Goal: Task Accomplishment & Management: Manage account settings

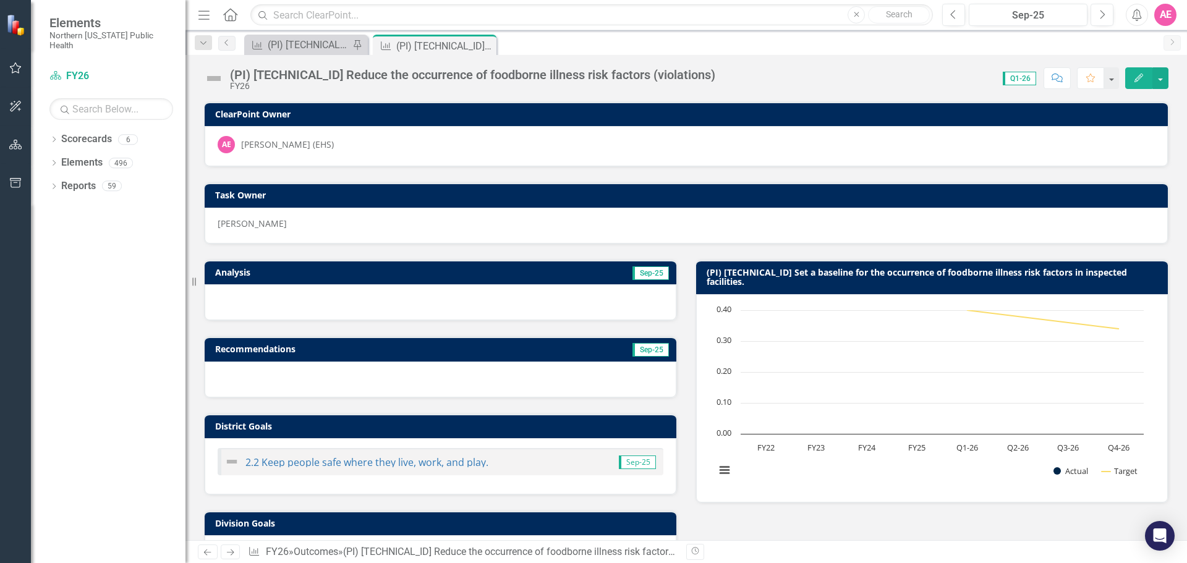
click at [1141, 72] on button "Edit" at bounding box center [1138, 78] width 27 height 22
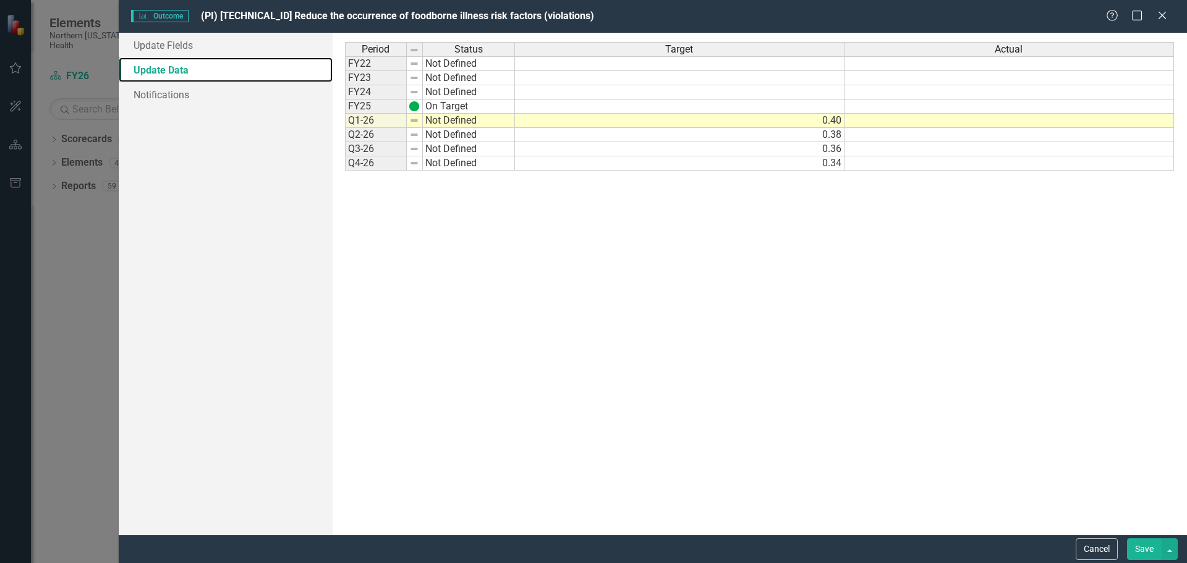
click at [171, 67] on link "Update Data" at bounding box center [226, 69] width 214 height 25
click at [164, 43] on link "Update Fields" at bounding box center [226, 45] width 214 height 25
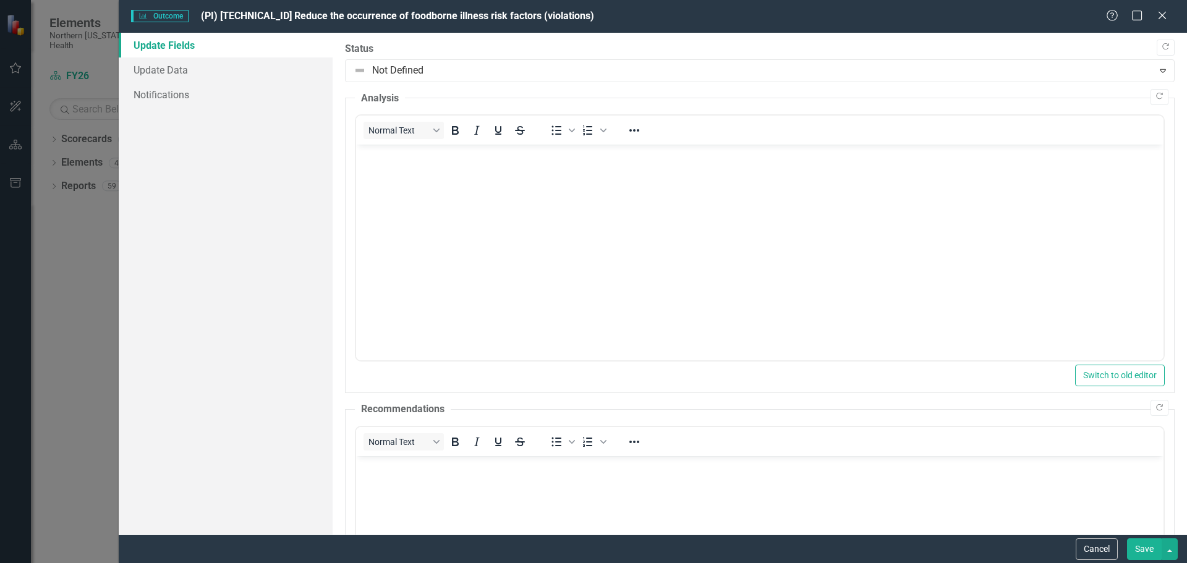
click at [399, 165] on body "Rich Text Area. Press ALT-0 for help." at bounding box center [758, 237] width 807 height 185
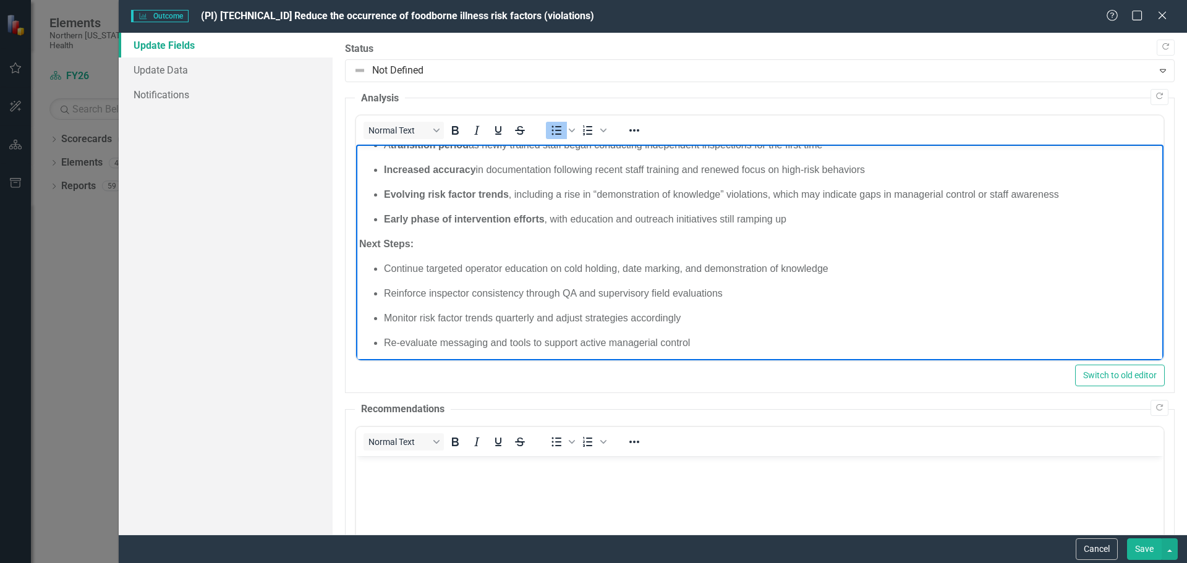
scroll to position [221, 0]
click at [732, 344] on p "Re-evaluate messaging and tools to support active managerial control" at bounding box center [771, 339] width 776 height 15
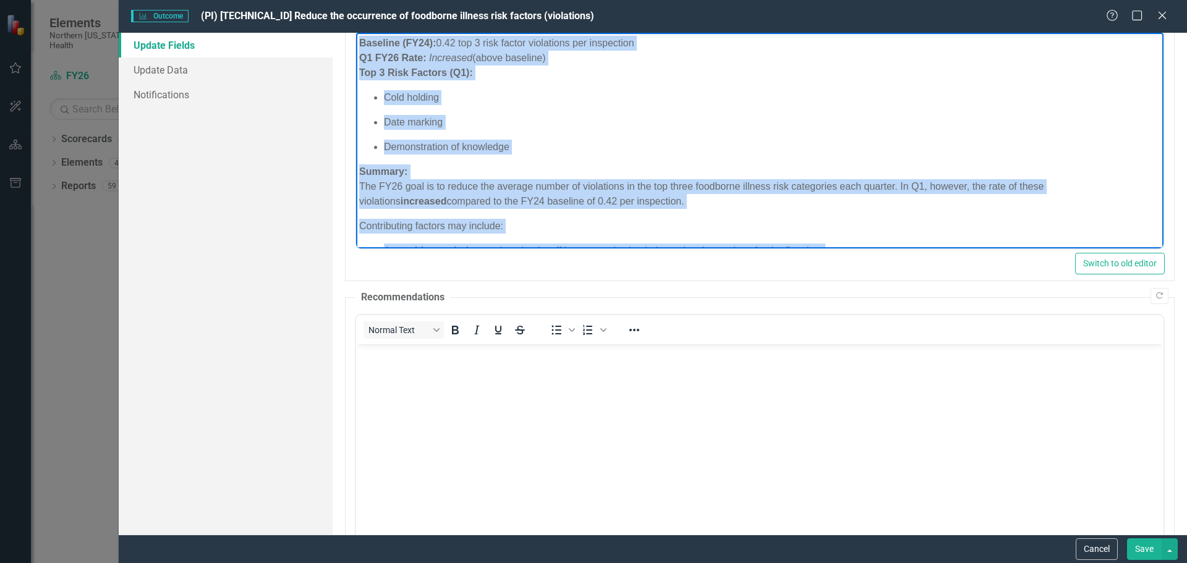
scroll to position [0, 0]
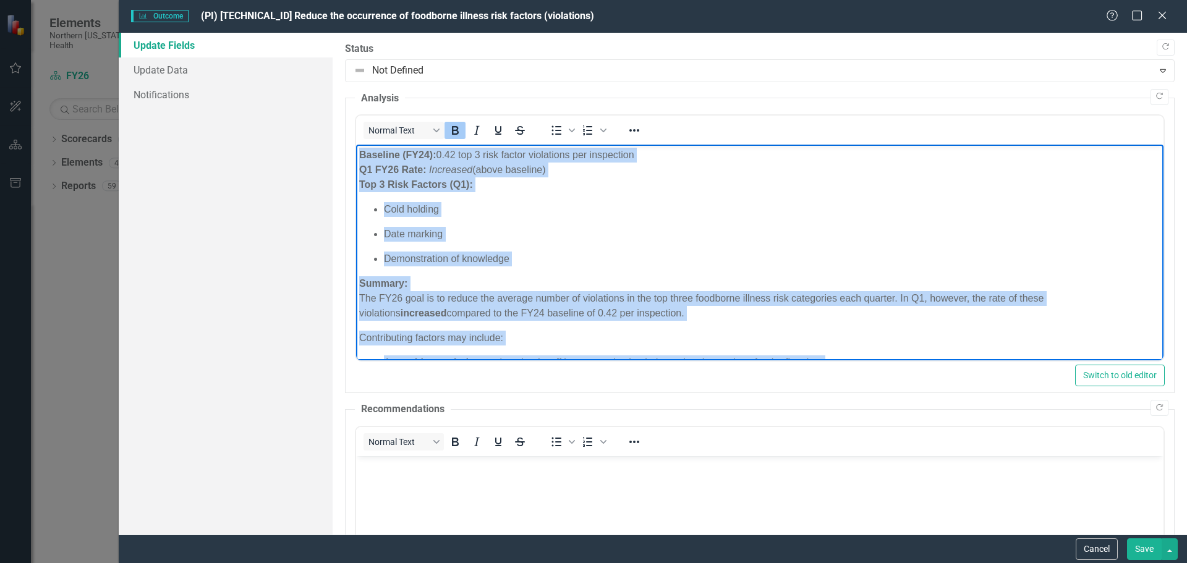
drag, startPoint x: 730, startPoint y: 337, endPoint x: 739, endPoint y: 235, distance: 102.4
click at [355, 145] on html "Baseline (FY24): 0.42 top 3 risk factor violations per inspection Q1 FY26 Rate:…" at bounding box center [758, 363] width 807 height 436
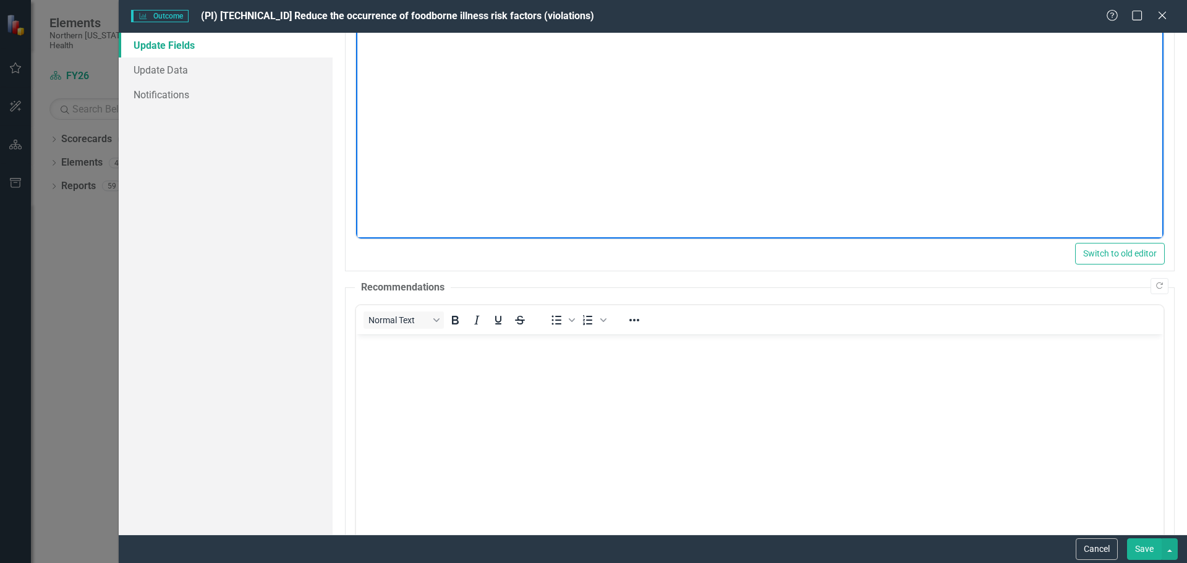
scroll to position [124, 0]
click at [1103, 546] on button "Cancel" at bounding box center [1096, 549] width 42 height 22
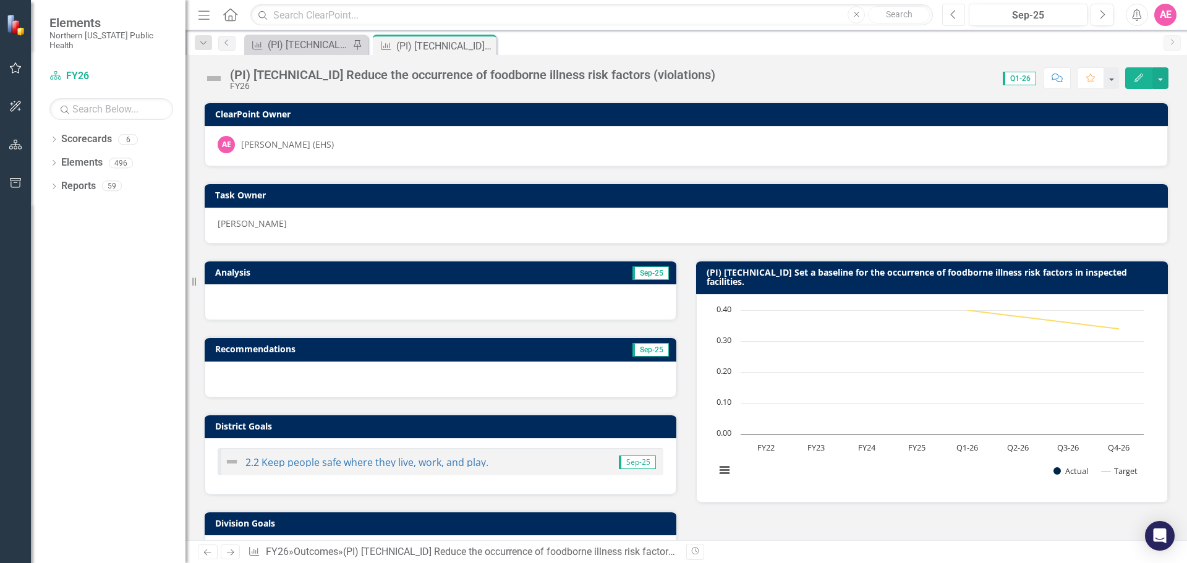
click at [952, 14] on icon "Previous" at bounding box center [953, 14] width 7 height 11
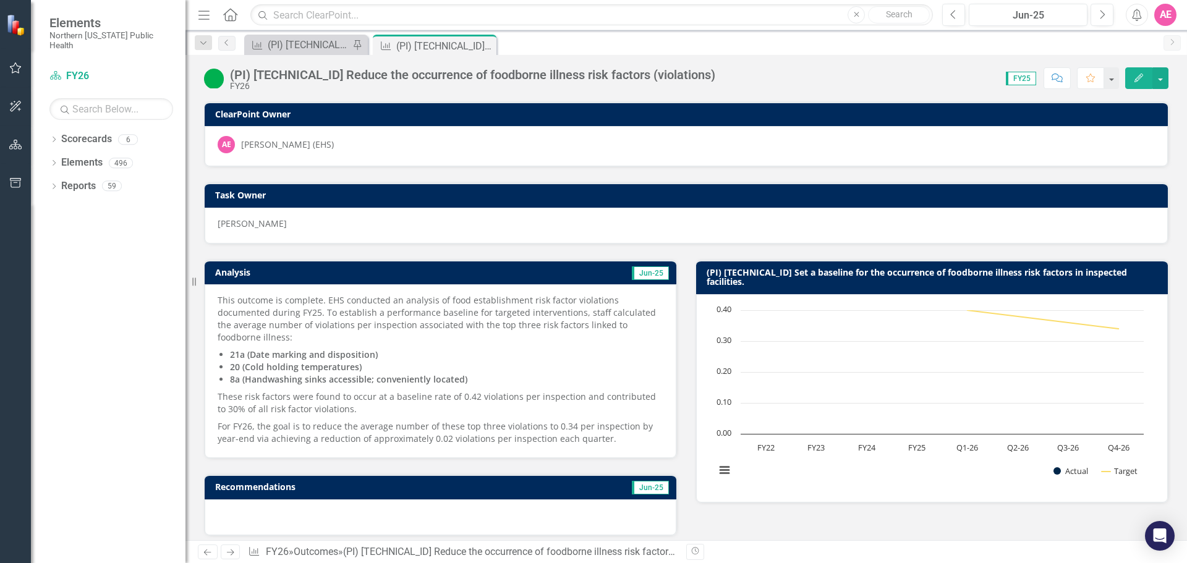
click at [1135, 74] on icon "Edit" at bounding box center [1138, 78] width 11 height 9
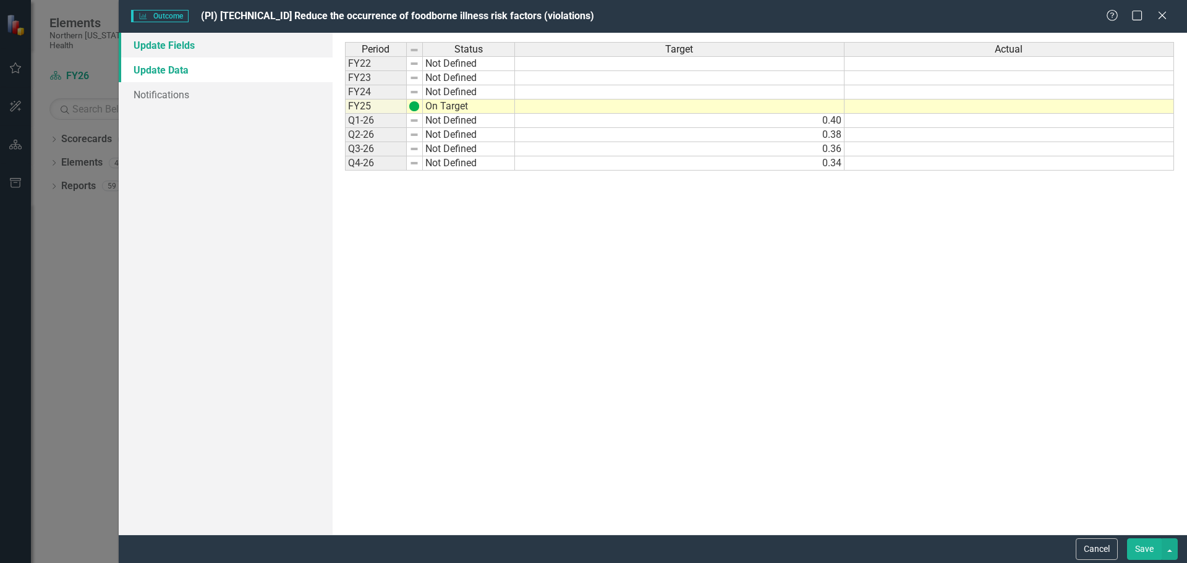
click at [154, 38] on link "Update Fields" at bounding box center [226, 45] width 214 height 25
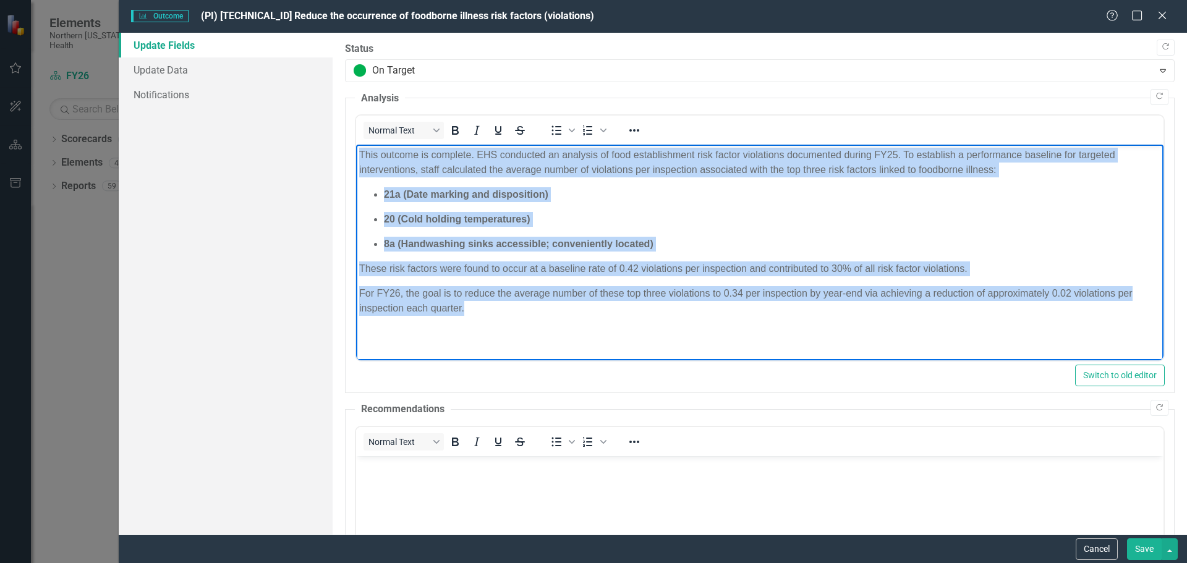
drag, startPoint x: 360, startPoint y: 154, endPoint x: 514, endPoint y: 326, distance: 230.2
click at [514, 326] on body "This outcome is complete. EHS conducted an analysis of food establishment risk …" at bounding box center [758, 237] width 807 height 185
copy body "This outcome is complete. EHS conducted an analysis of food establishment risk …"
click at [488, 318] on body "This outcome is complete. EHS conducted an analysis of food establishment risk …" at bounding box center [758, 237] width 807 height 185
drag, startPoint x: 487, startPoint y: 316, endPoint x: 693, endPoint y: 265, distance: 212.1
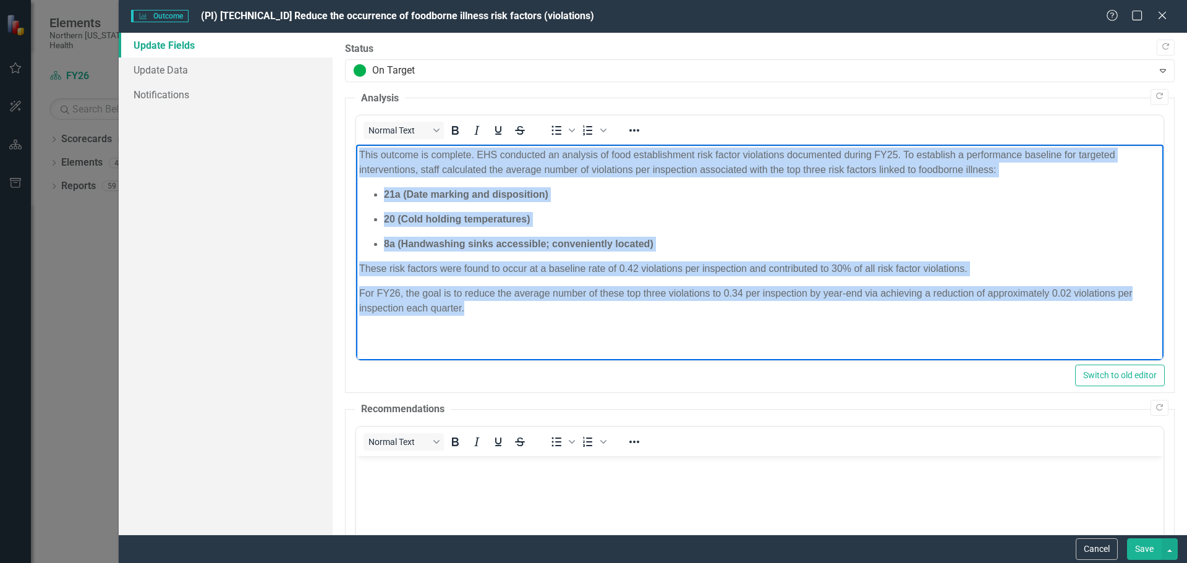
click at [355, 145] on html "This outcome is complete. EHS conducted an analysis of food establishment risk …" at bounding box center [758, 237] width 807 height 185
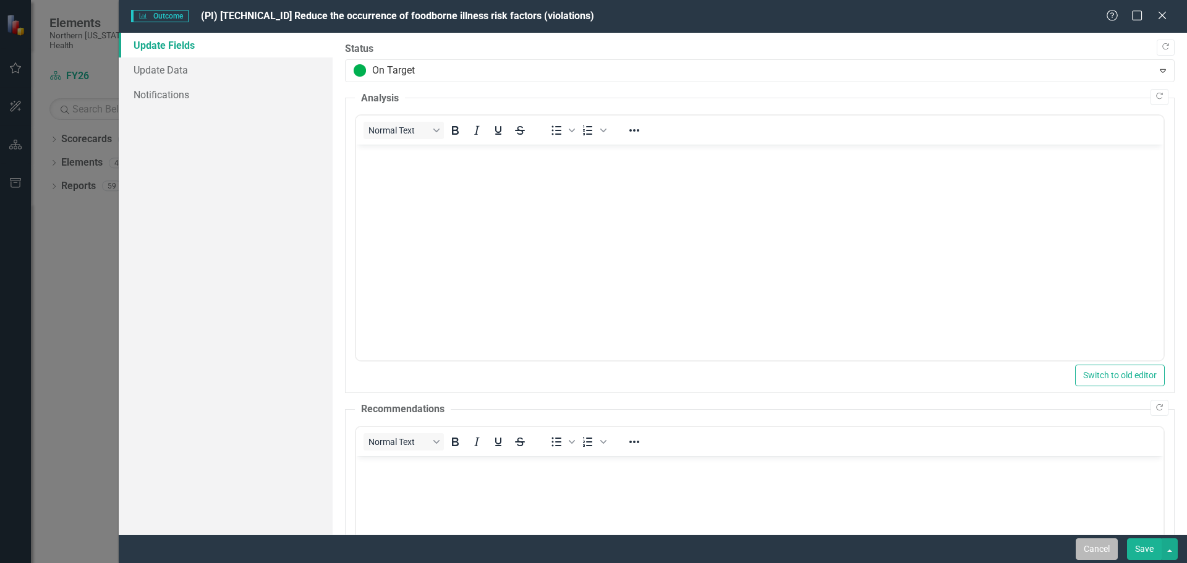
click at [1097, 554] on button "Cancel" at bounding box center [1096, 549] width 42 height 22
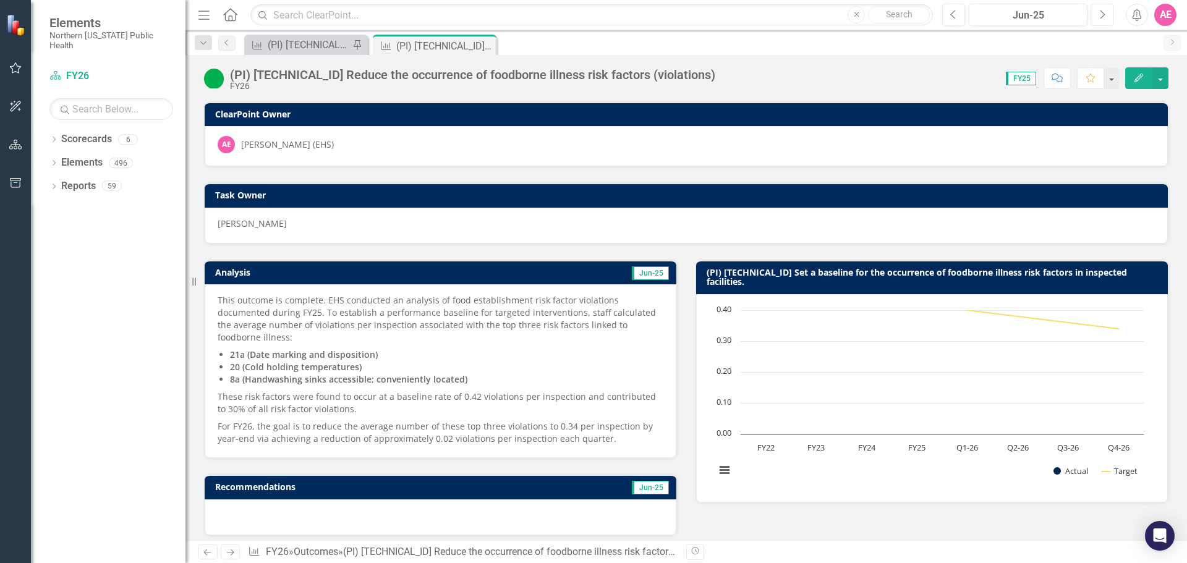
click at [1099, 13] on icon "Next" at bounding box center [1101, 14] width 7 height 11
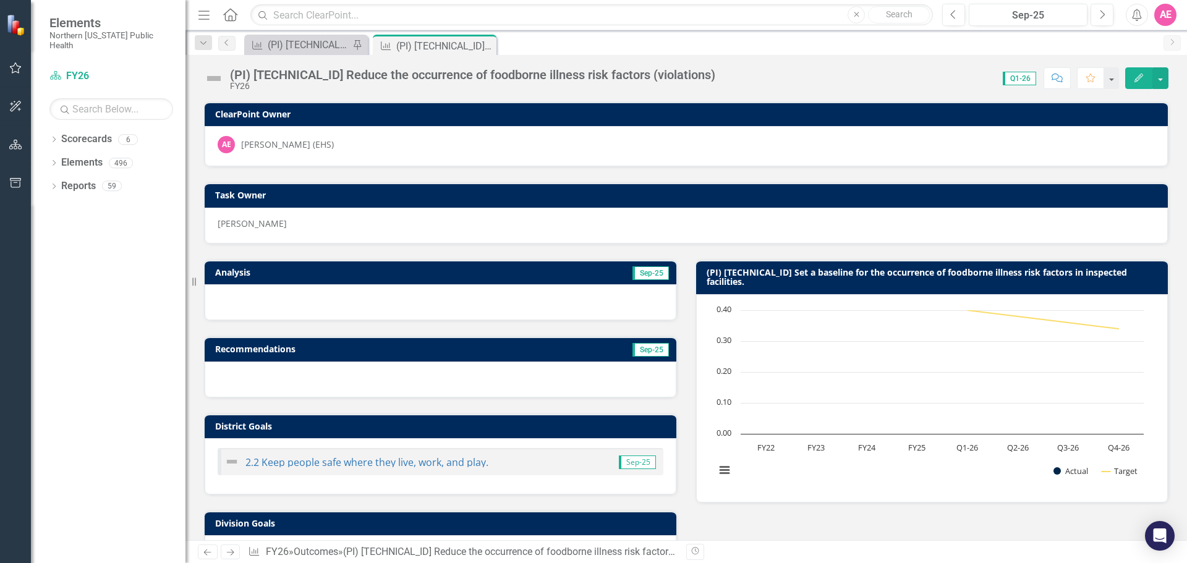
click at [1135, 78] on icon "Edit" at bounding box center [1138, 78] width 11 height 9
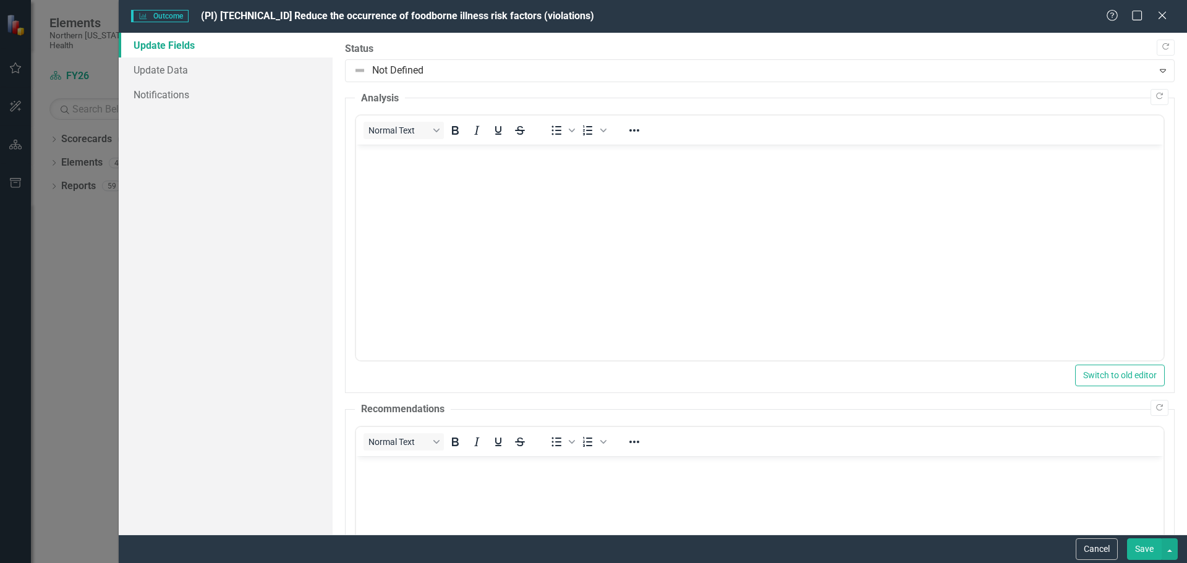
click at [379, 163] on body "Rich Text Area. Press ALT-0 for help." at bounding box center [758, 237] width 807 height 185
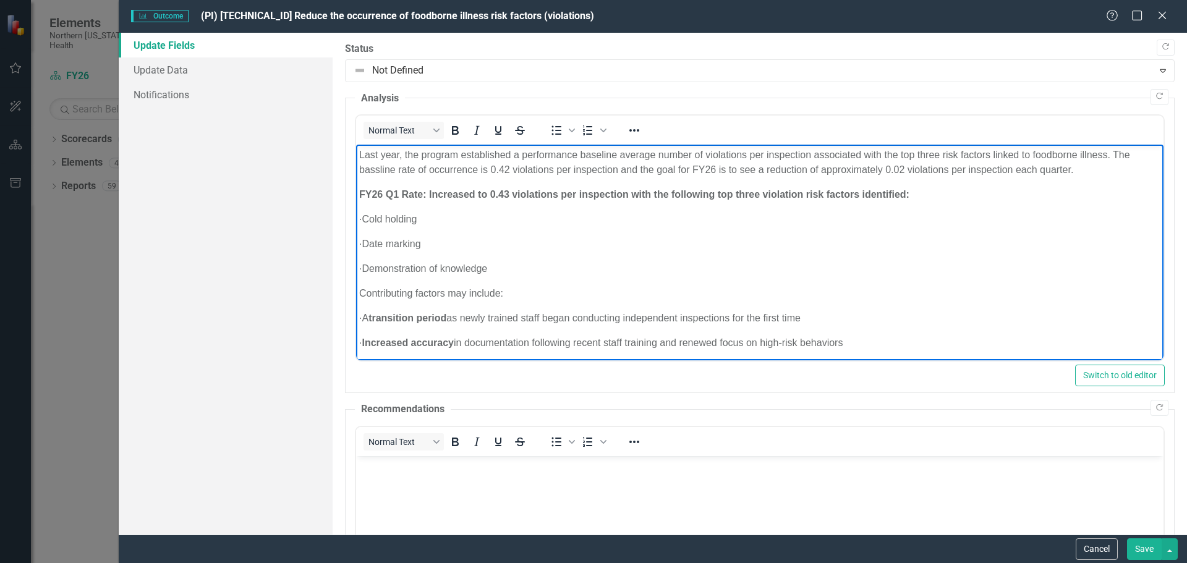
scroll to position [136, 0]
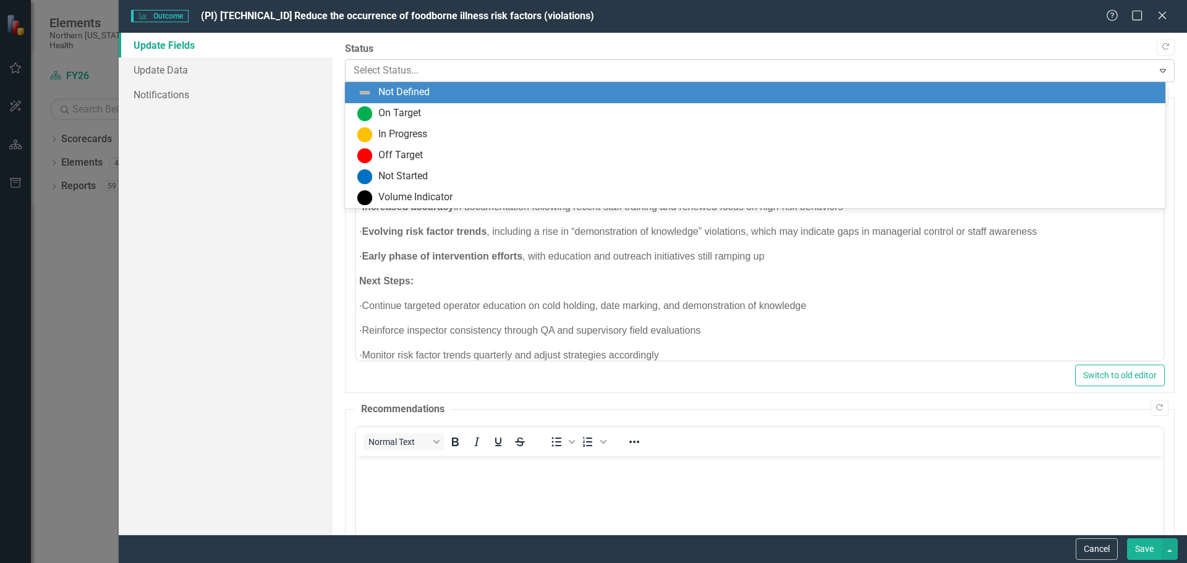
click at [452, 70] on div at bounding box center [750, 70] width 792 height 17
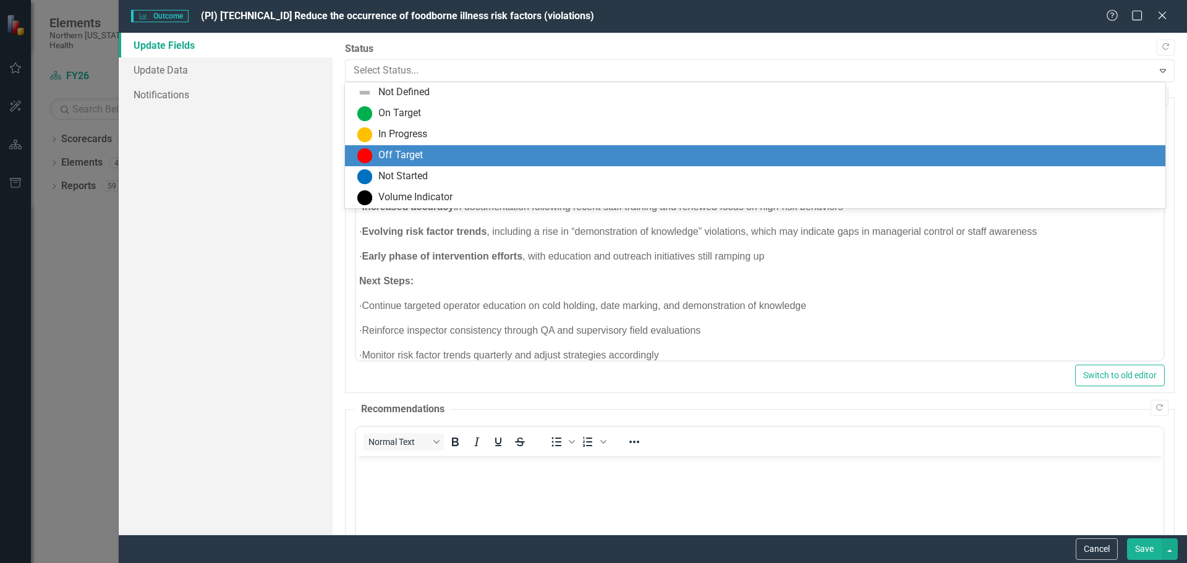
click at [438, 154] on div "Off Target" at bounding box center [757, 155] width 800 height 15
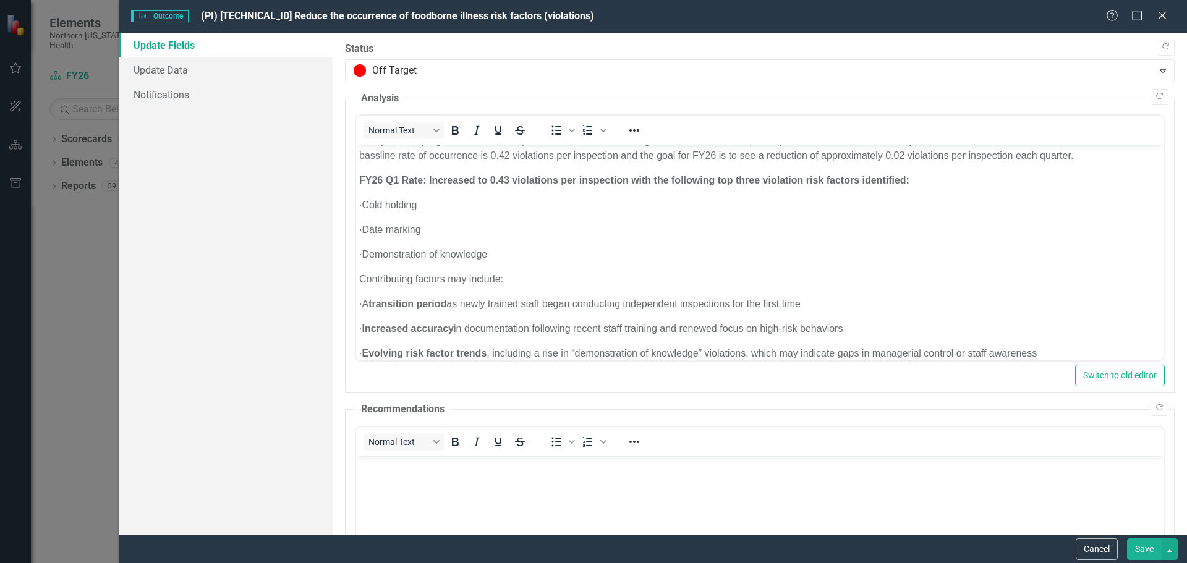
scroll to position [0, 0]
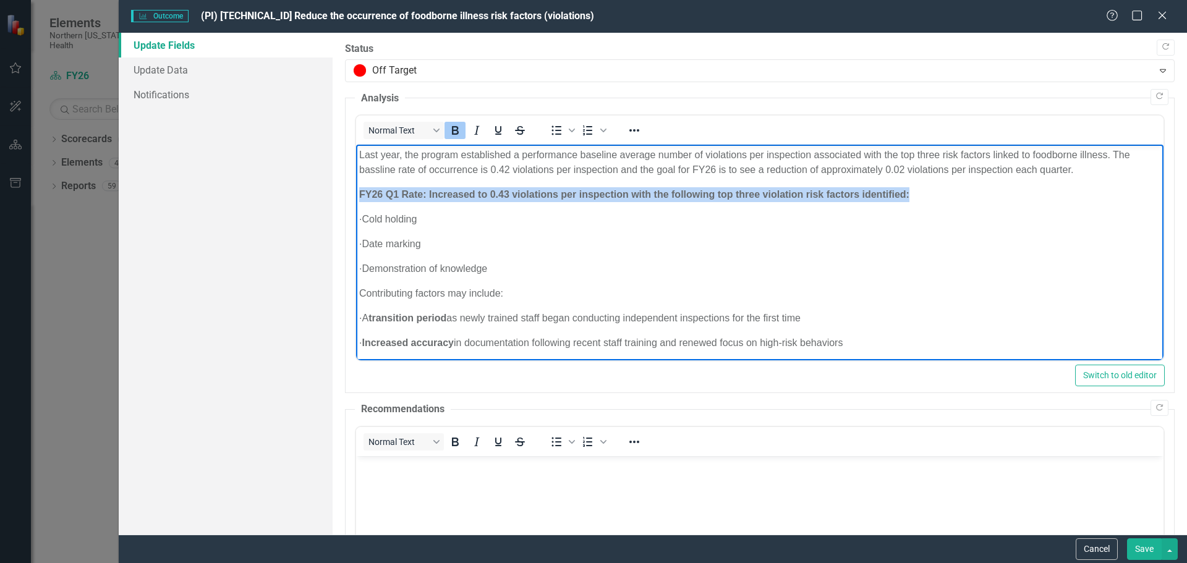
drag, startPoint x: 928, startPoint y: 192, endPoint x: 347, endPoint y: 196, distance: 581.6
click at [355, 196] on html "Last year, the program established a performance baseline average number of vio…" at bounding box center [758, 328] width 807 height 367
click at [453, 129] on icon "Bold" at bounding box center [455, 130] width 7 height 9
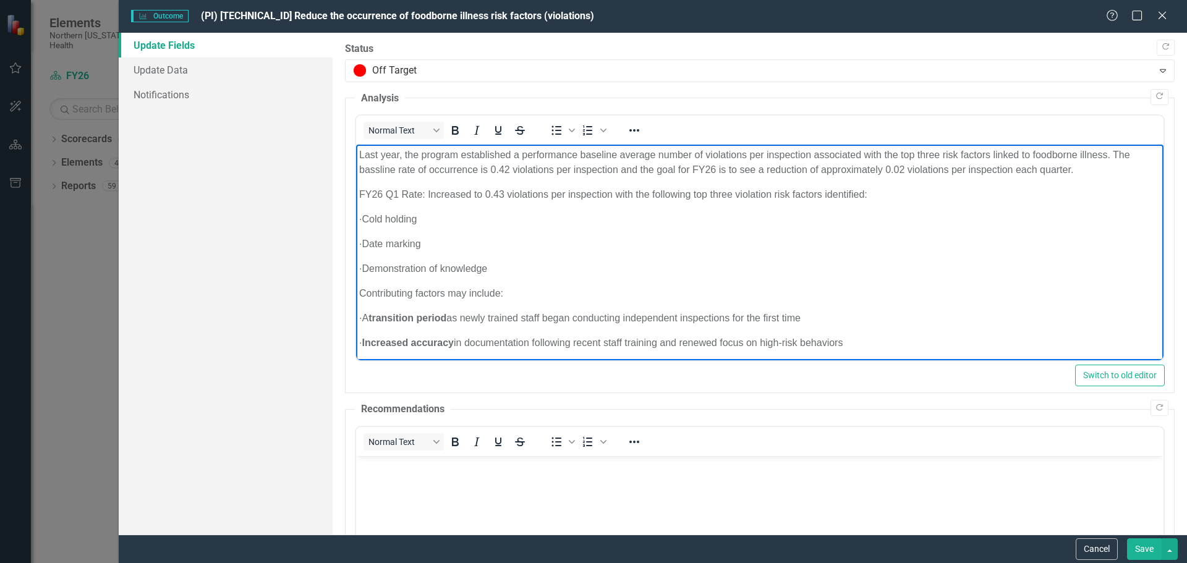
click at [389, 216] on p "· Cold holding" at bounding box center [758, 219] width 801 height 15
click at [557, 125] on icon "Bullet list" at bounding box center [556, 130] width 15 height 15
click at [386, 240] on p "· Date marking" at bounding box center [758, 244] width 801 height 15
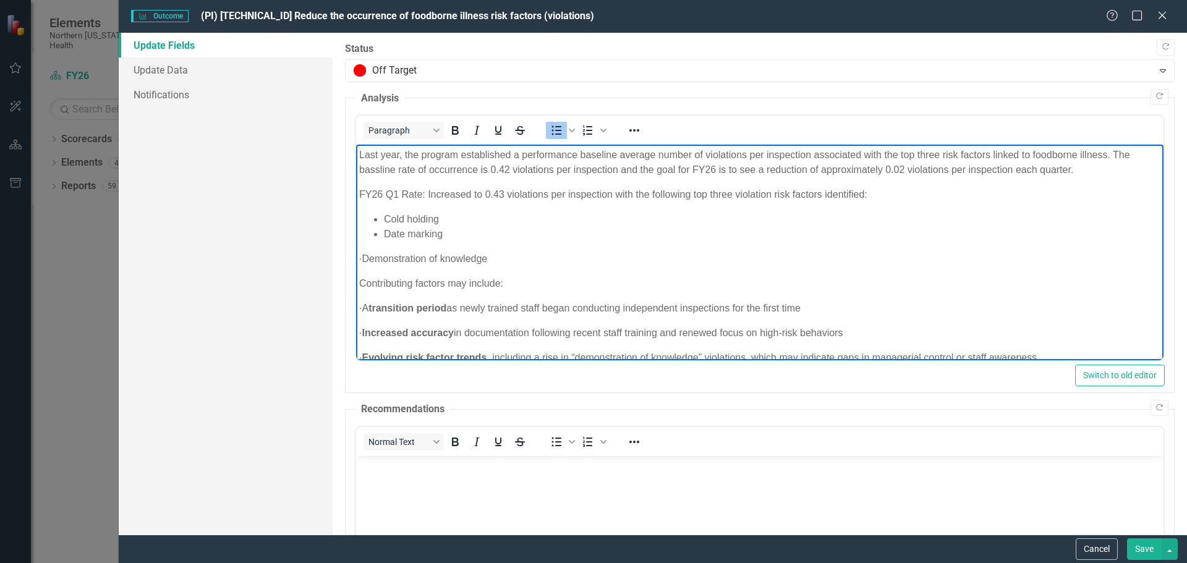
click at [386, 258] on p "· Demonstration of knowledge" at bounding box center [758, 259] width 801 height 15
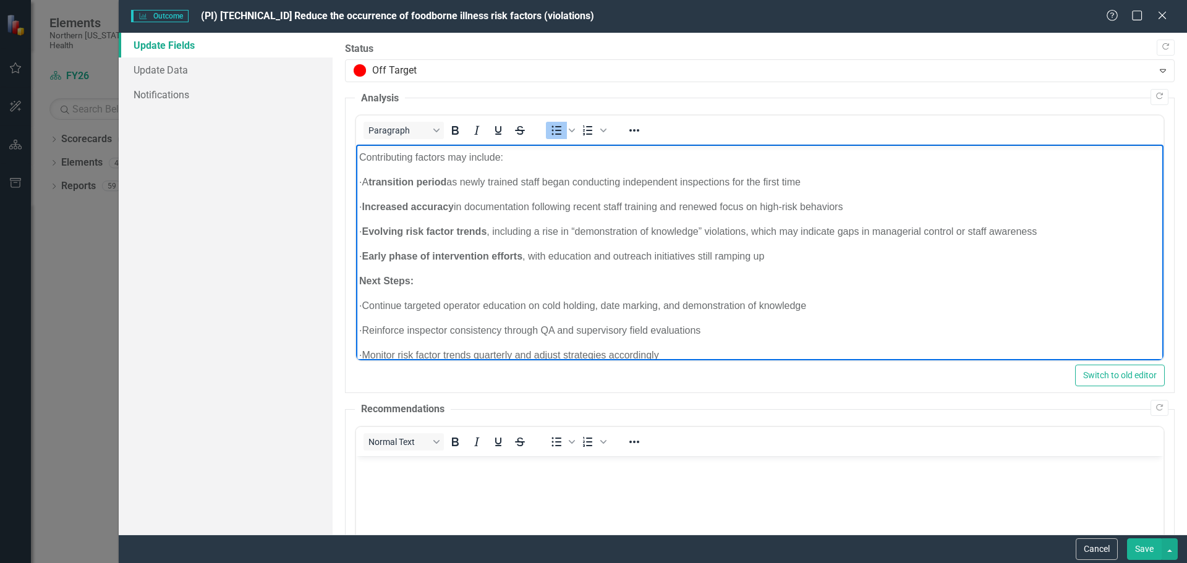
scroll to position [124, 0]
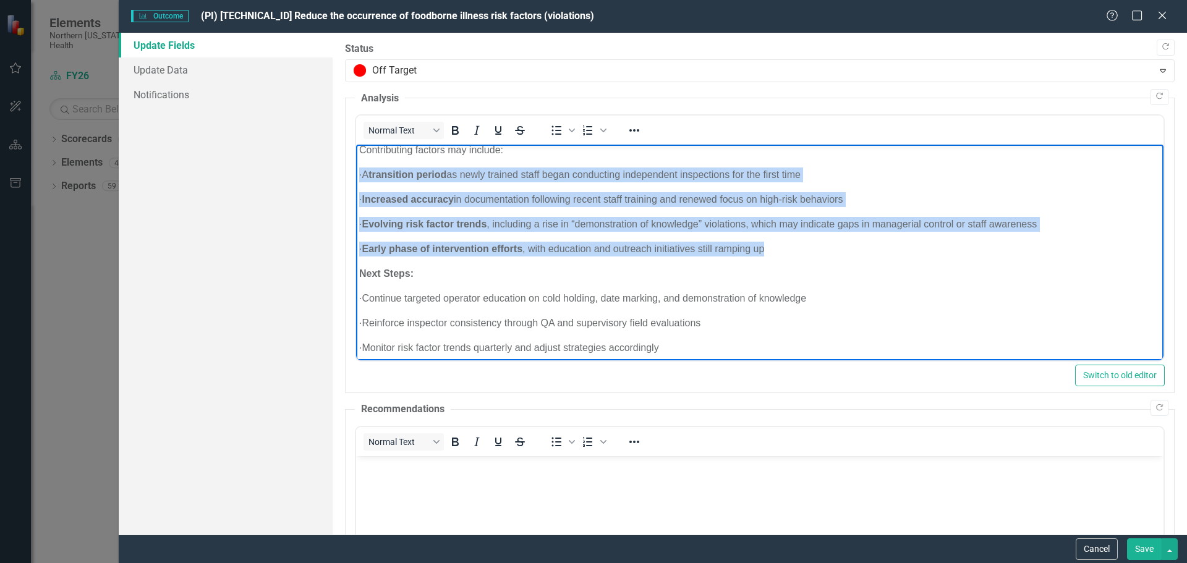
drag, startPoint x: 661, startPoint y: 244, endPoint x: 343, endPoint y: 165, distance: 327.4
click at [355, 165] on html "Last year, the program established a performance baseline average number of vio…" at bounding box center [758, 194] width 807 height 347
click at [454, 123] on icon "Bold" at bounding box center [454, 130] width 15 height 15
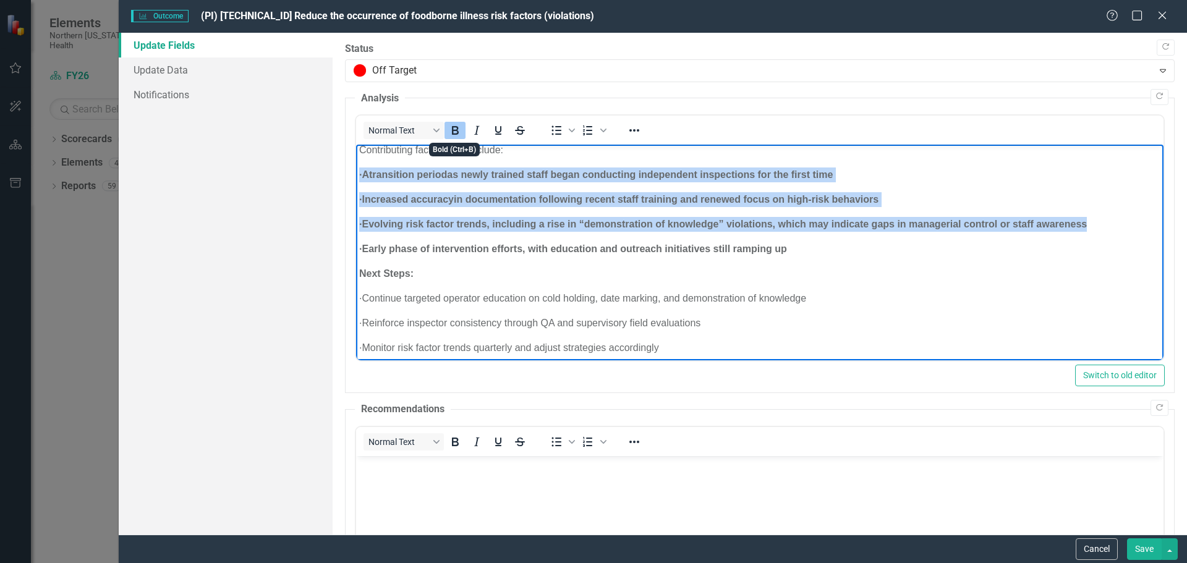
click at [454, 123] on icon "Bold" at bounding box center [454, 130] width 15 height 15
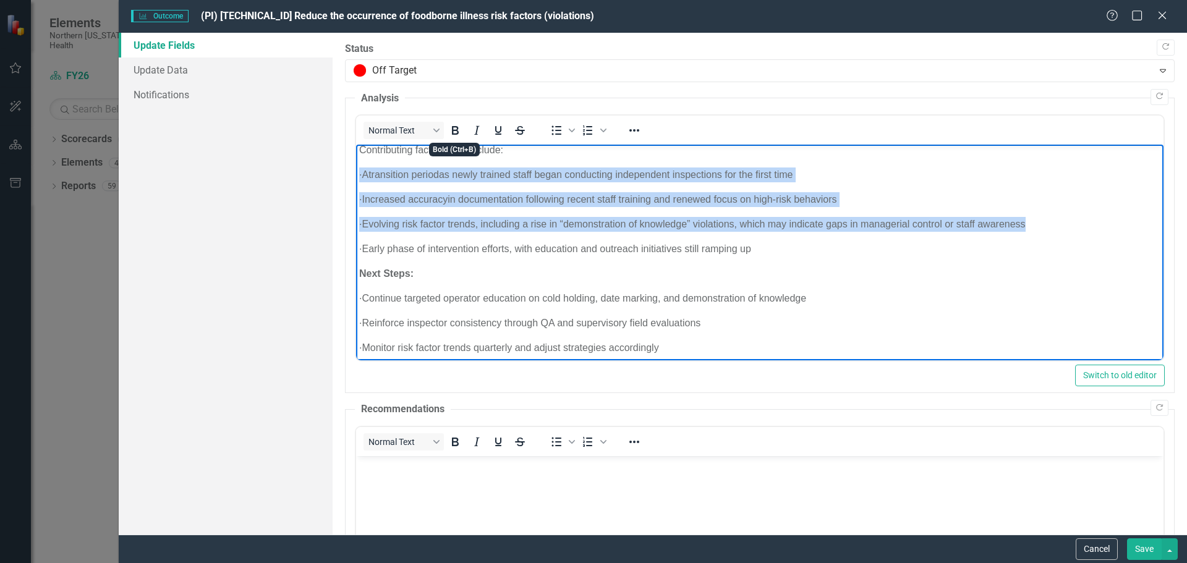
click at [485, 240] on body "Last year, the program established a performance baseline average number of vio…" at bounding box center [758, 194] width 807 height 347
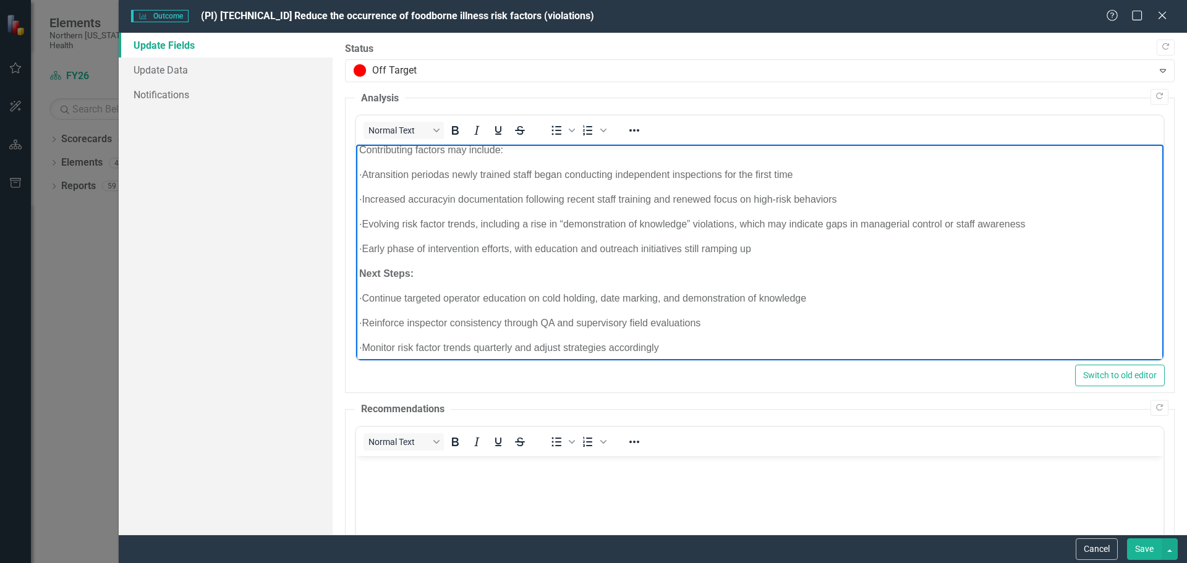
click at [385, 172] on p "· A transition period as newly trained staff began conducting independent inspe…" at bounding box center [758, 174] width 801 height 15
click at [555, 124] on icon "Bullet list" at bounding box center [556, 130] width 15 height 15
click at [387, 198] on p "· Increased accuracy in documentation following recent staff training and renew…" at bounding box center [758, 199] width 801 height 15
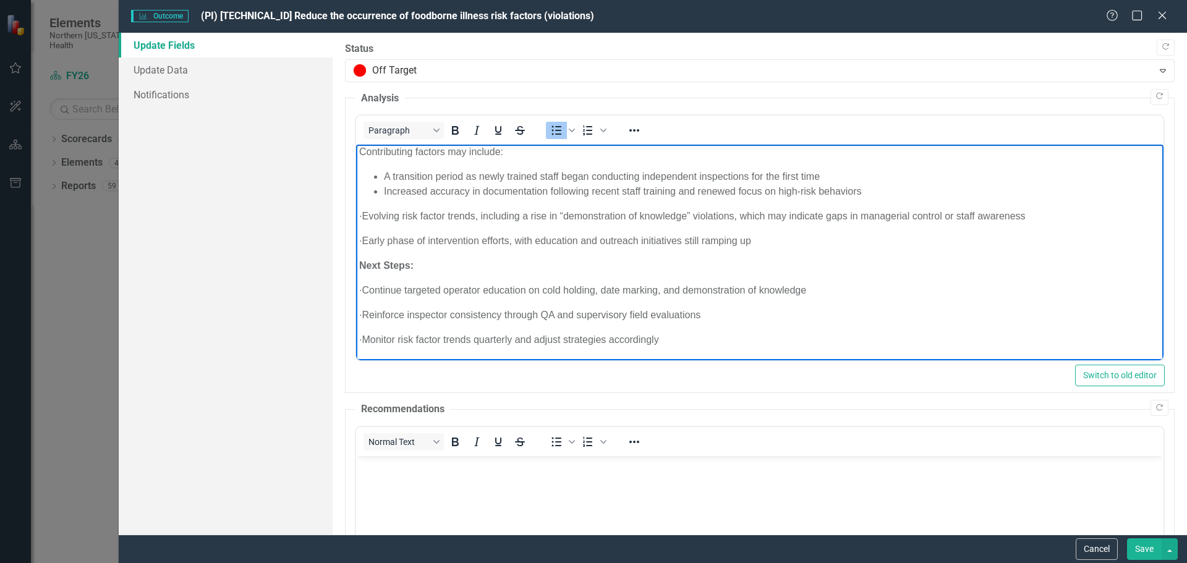
click at [386, 213] on p "· Evolving risk factor trends , including a rise in “demonstration of knowledge…" at bounding box center [758, 216] width 801 height 15
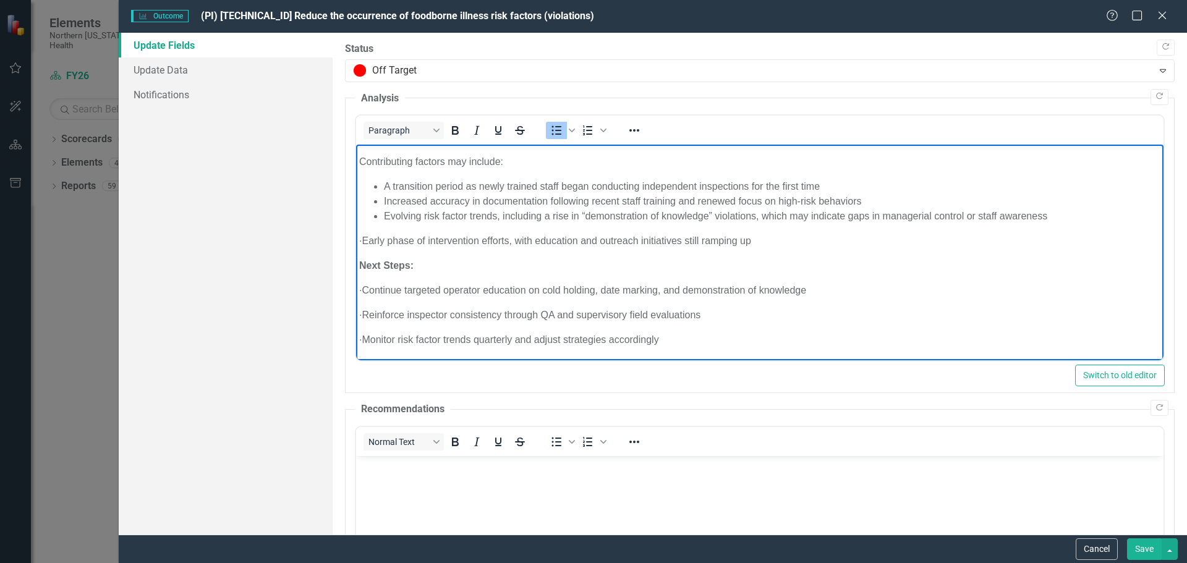
click at [385, 241] on p "· Early phase of intervention efforts , with education and outreach initiatives…" at bounding box center [758, 241] width 801 height 15
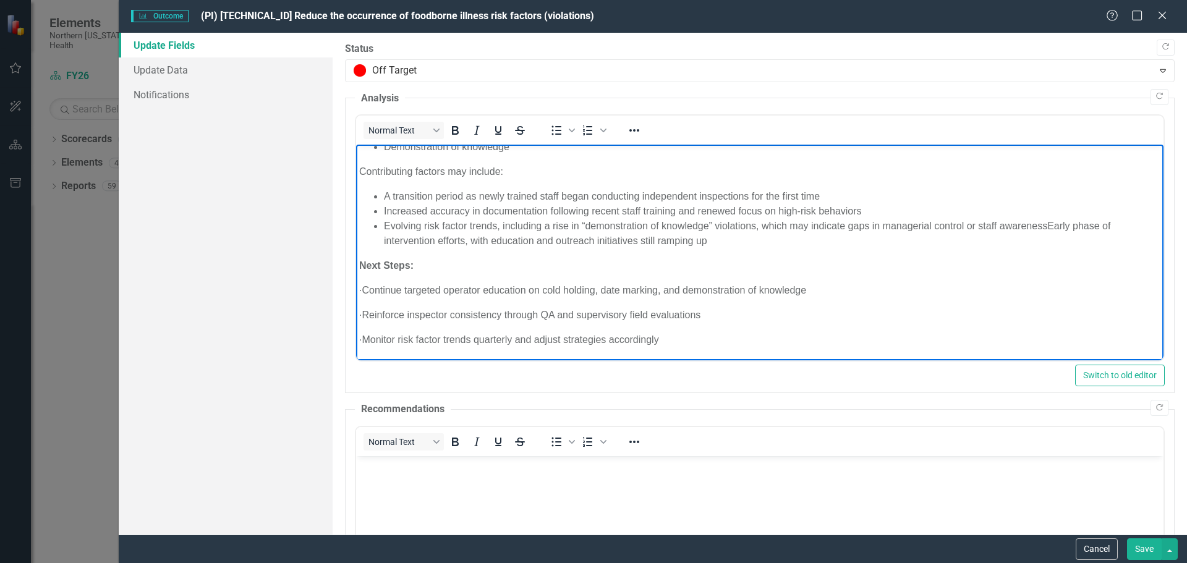
scroll to position [102, 0]
click at [388, 292] on p "· Continue targeted operator education on cold holding, date marking, and demon…" at bounding box center [758, 290] width 801 height 15
drag, startPoint x: 397, startPoint y: 260, endPoint x: 668, endPoint y: 274, distance: 271.1
click at [668, 274] on body "Last year, the program established a performance baseline average number of vio…" at bounding box center [758, 202] width 807 height 318
click at [360, 290] on p "Continue targeted operator education on cold holding, date marking, and demonst…" at bounding box center [758, 290] width 801 height 15
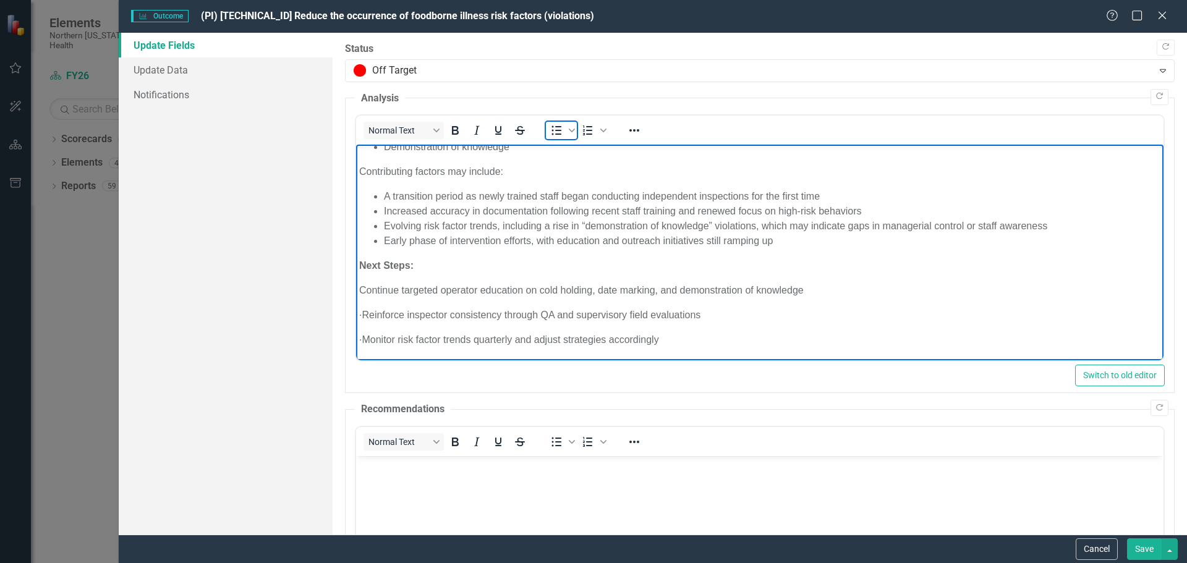
click at [554, 133] on icon "Bullet list" at bounding box center [556, 130] width 15 height 15
click at [389, 313] on p "· Reinforce inspector consistency through QA and supervisory field evaluations" at bounding box center [758, 315] width 801 height 15
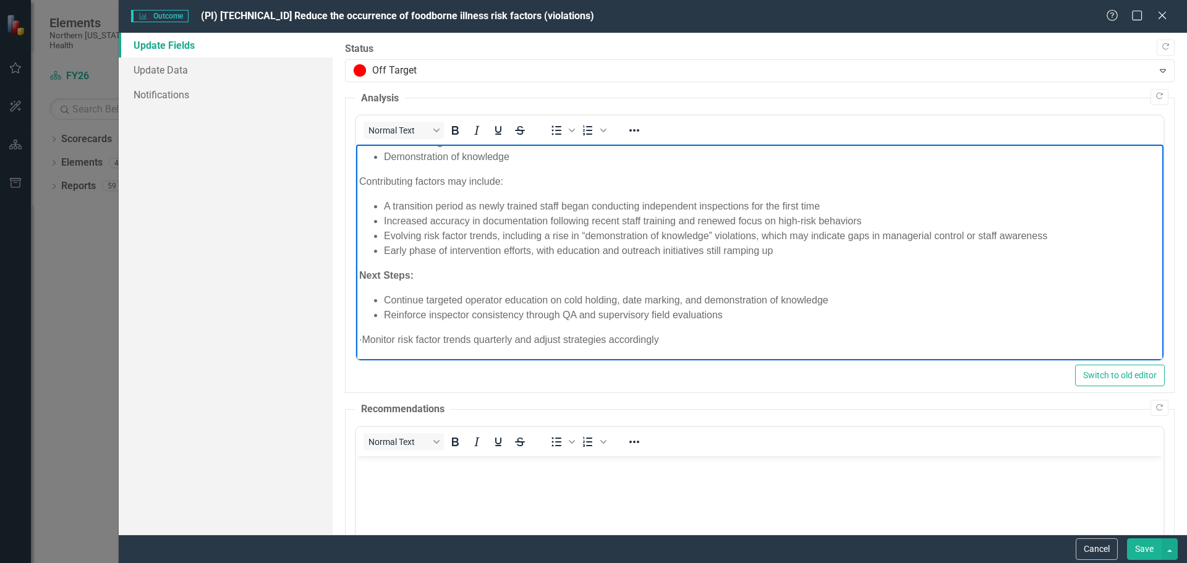
click at [384, 340] on p "· Monitor risk factor trends quarterly and adjust strategies accordingly" at bounding box center [758, 339] width 801 height 15
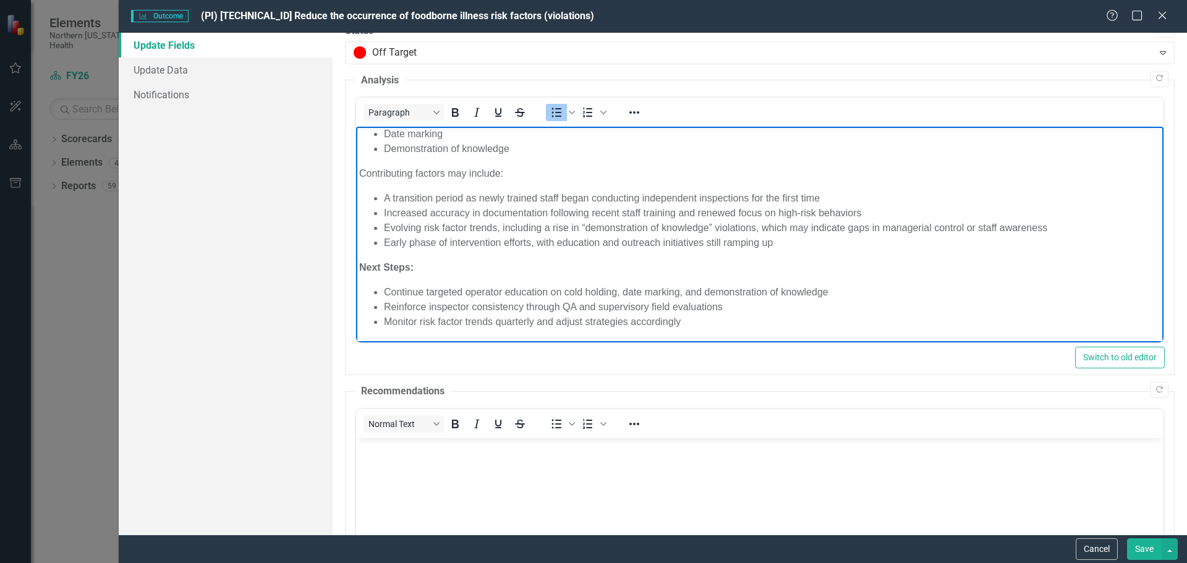
scroll to position [0, 0]
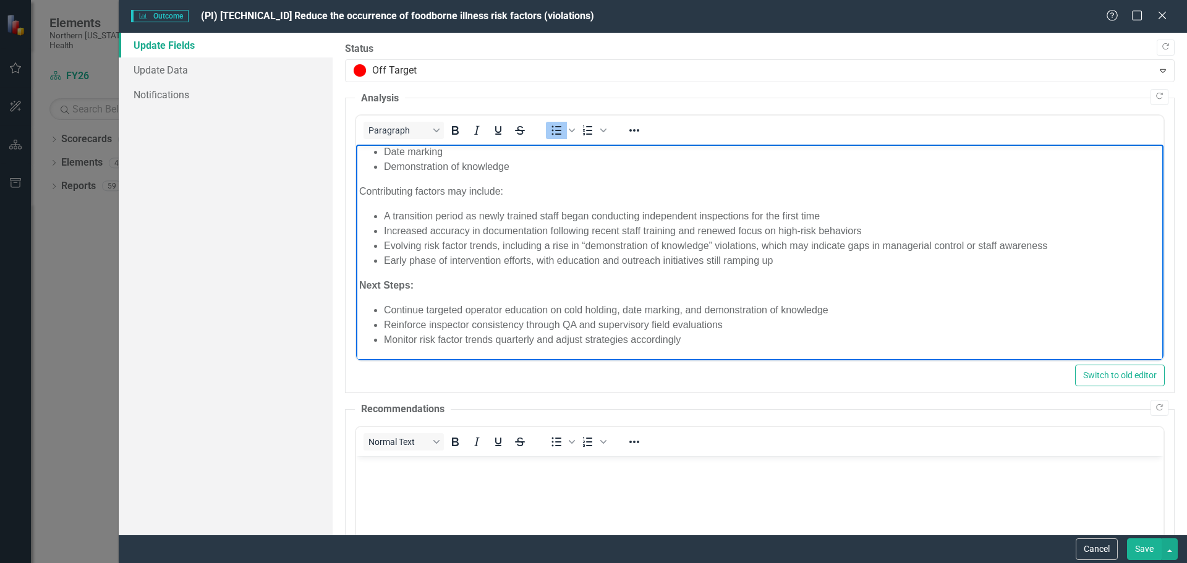
click at [845, 324] on li "Reinforce inspector consistency through QA and supervisory field evaluations" at bounding box center [771, 325] width 776 height 15
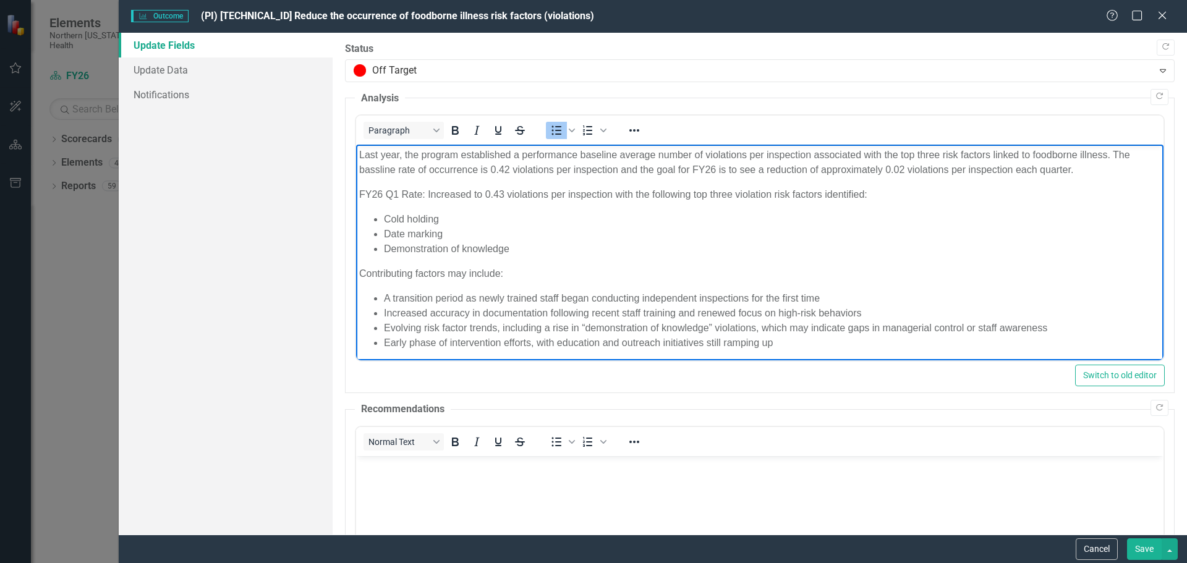
click at [973, 265] on body "Last year, the program established a performance baseline average number of vio…" at bounding box center [758, 294] width 807 height 298
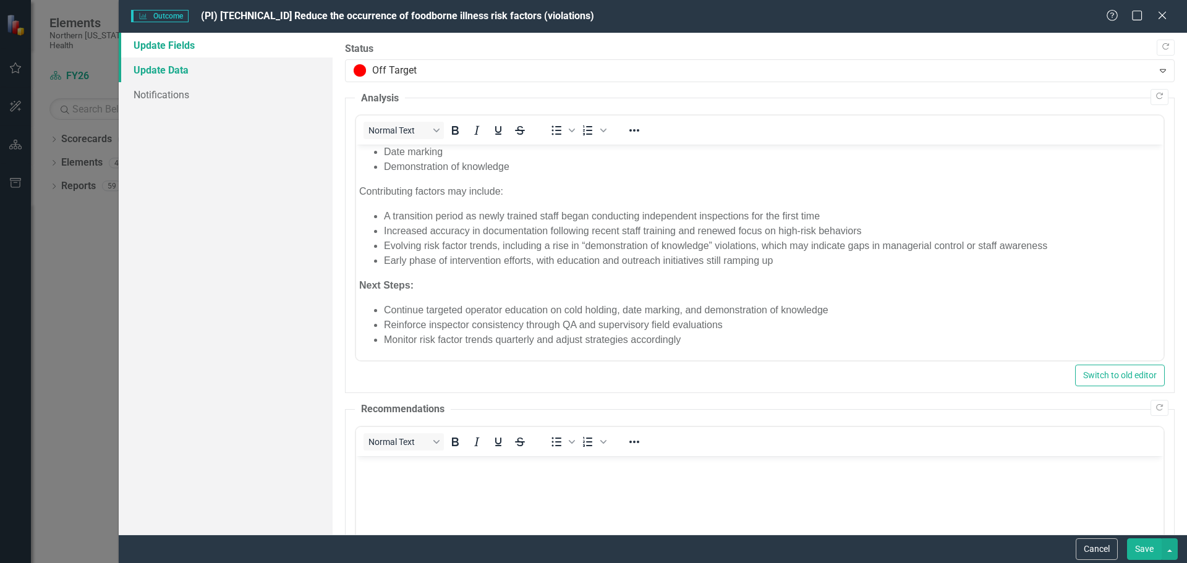
click at [152, 72] on link "Update Data" at bounding box center [226, 69] width 214 height 25
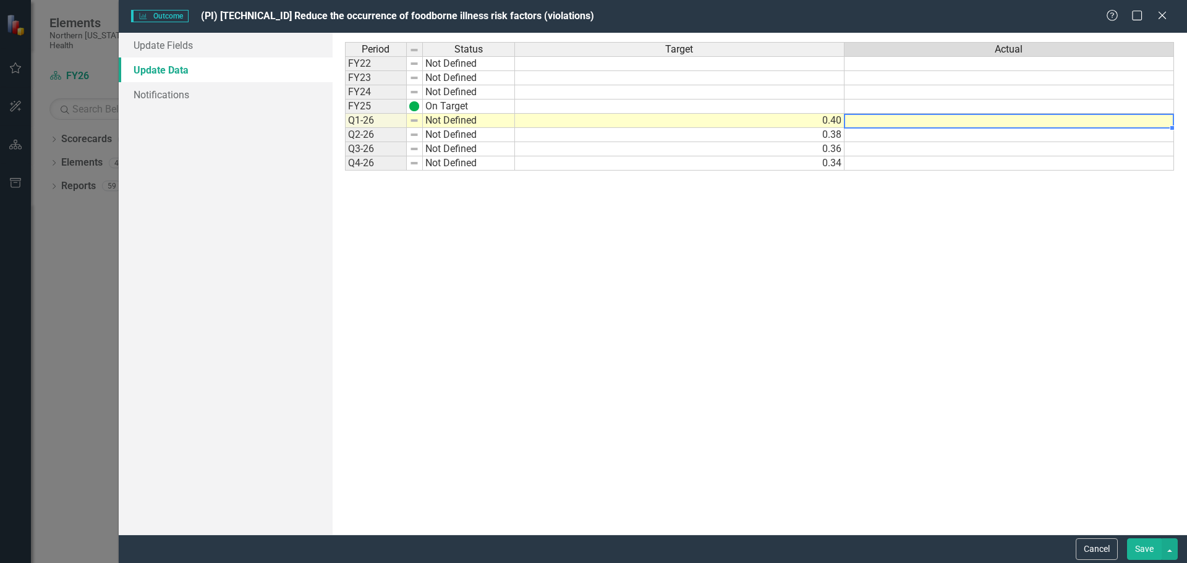
click at [904, 121] on td at bounding box center [1008, 121] width 329 height 14
type textarea ".43"
click at [988, 250] on div "Period Status Target Actual FY22 Not Defined FY23 Not Defined FY24 Not Defined …" at bounding box center [759, 283] width 829 height 483
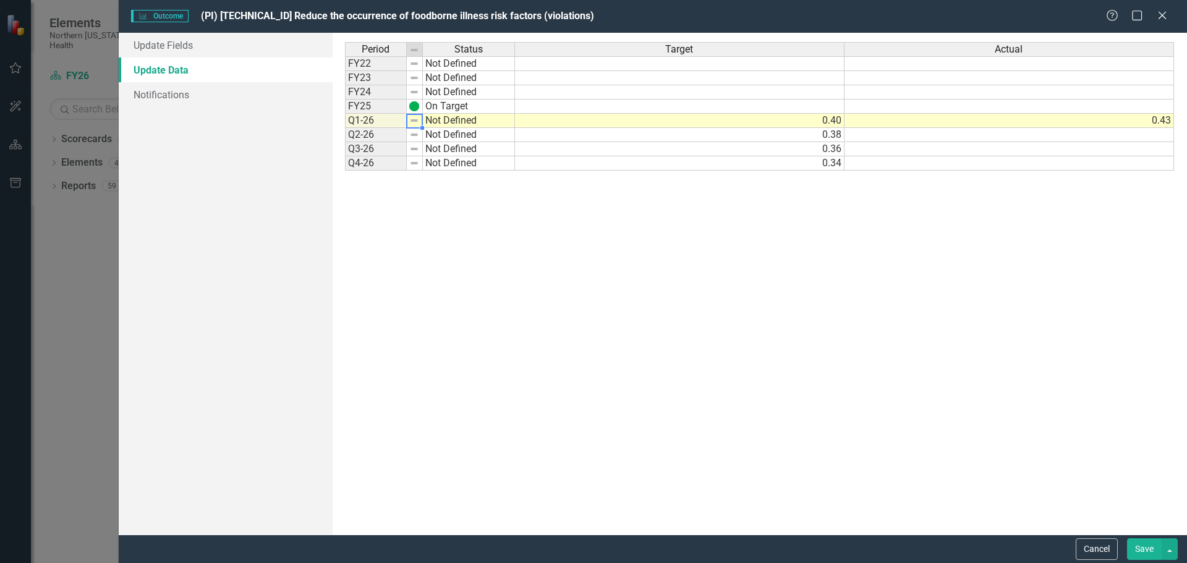
click at [417, 117] on img at bounding box center [414, 121] width 10 height 10
click at [413, 124] on img at bounding box center [414, 121] width 10 height 10
click at [490, 242] on div "Period Status FY22 Not Defined FY23 Not Defined FY24 Not Defined FY25 On Target…" at bounding box center [431, 283] width 172 height 483
click at [1137, 549] on button "Save" at bounding box center [1144, 549] width 35 height 22
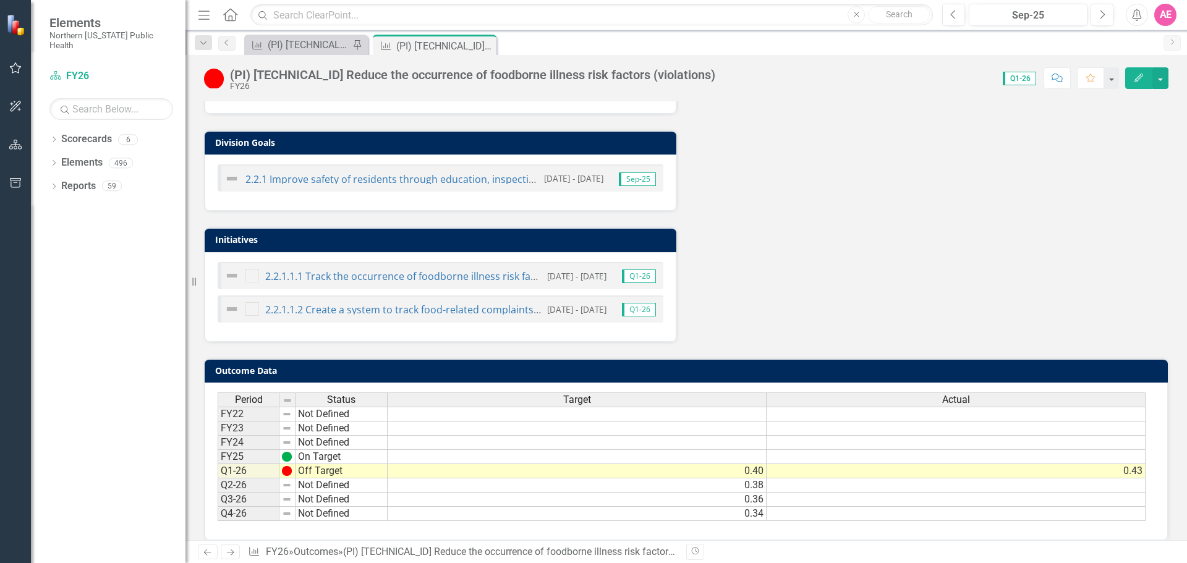
scroll to position [658, 0]
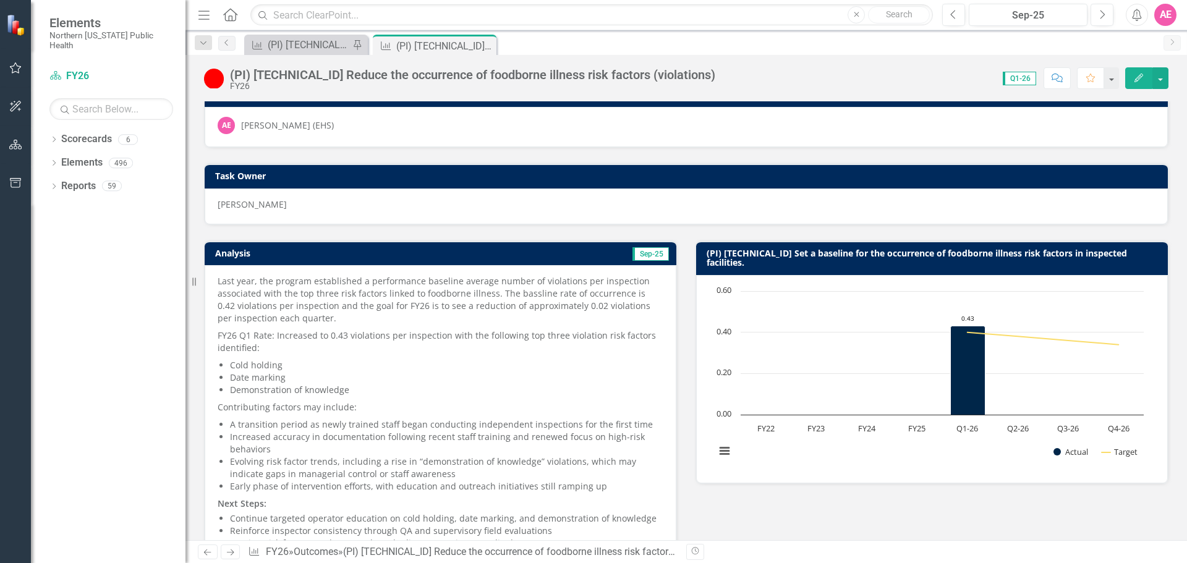
scroll to position [0, 0]
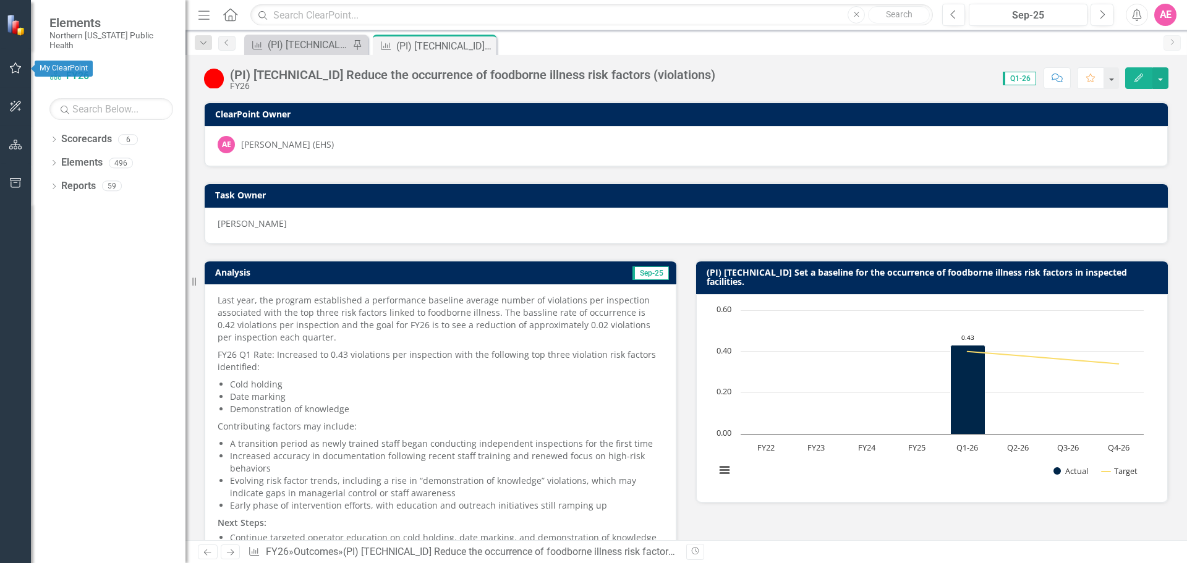
click at [13, 67] on icon "button" at bounding box center [15, 68] width 13 height 10
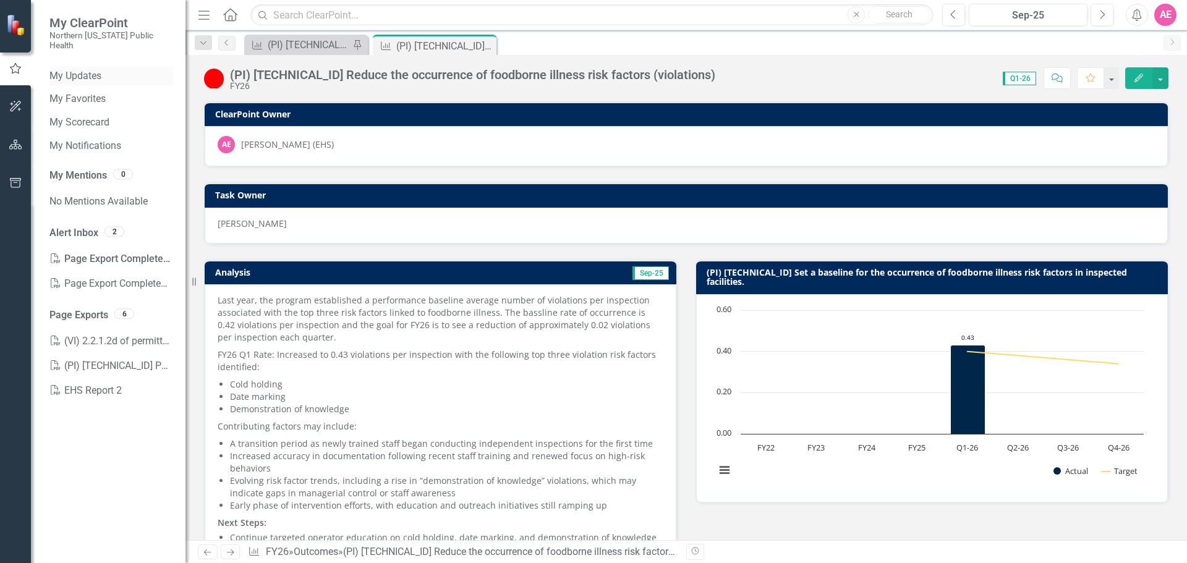
click at [83, 69] on link "My Updates" at bounding box center [111, 76] width 124 height 14
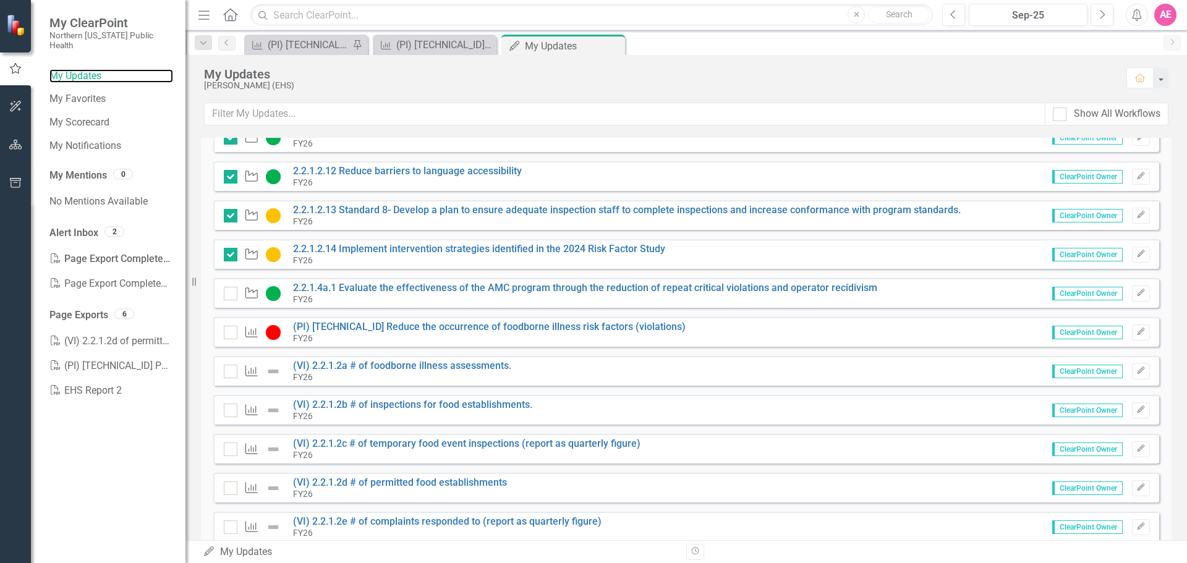
scroll to position [618, 0]
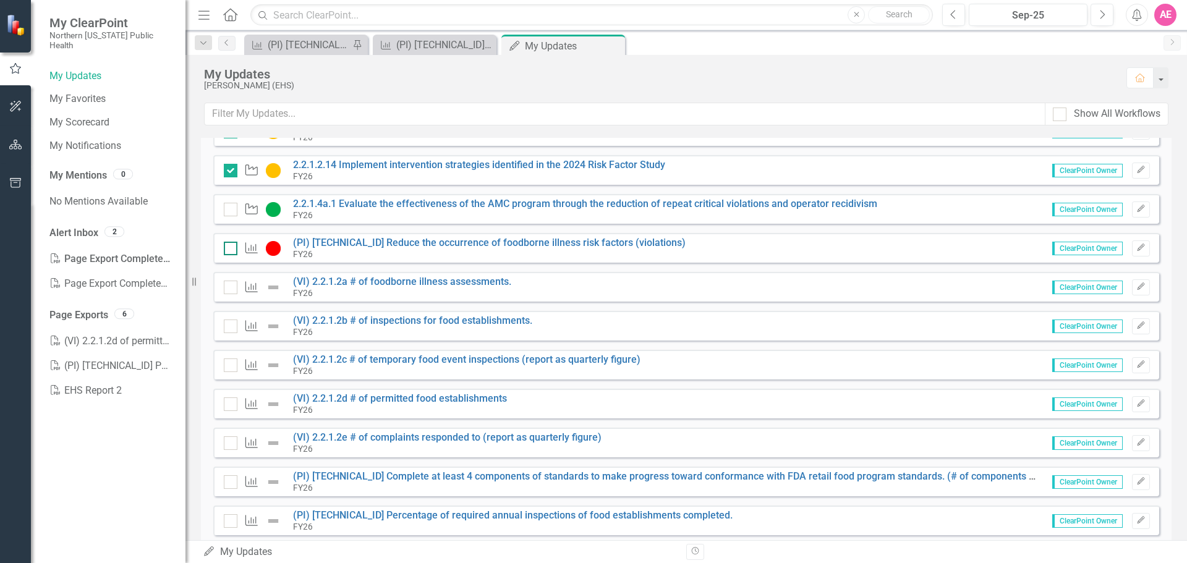
click at [226, 253] on div at bounding box center [231, 249] width 14 height 14
click at [226, 250] on input "checkbox" at bounding box center [228, 246] width 8 height 8
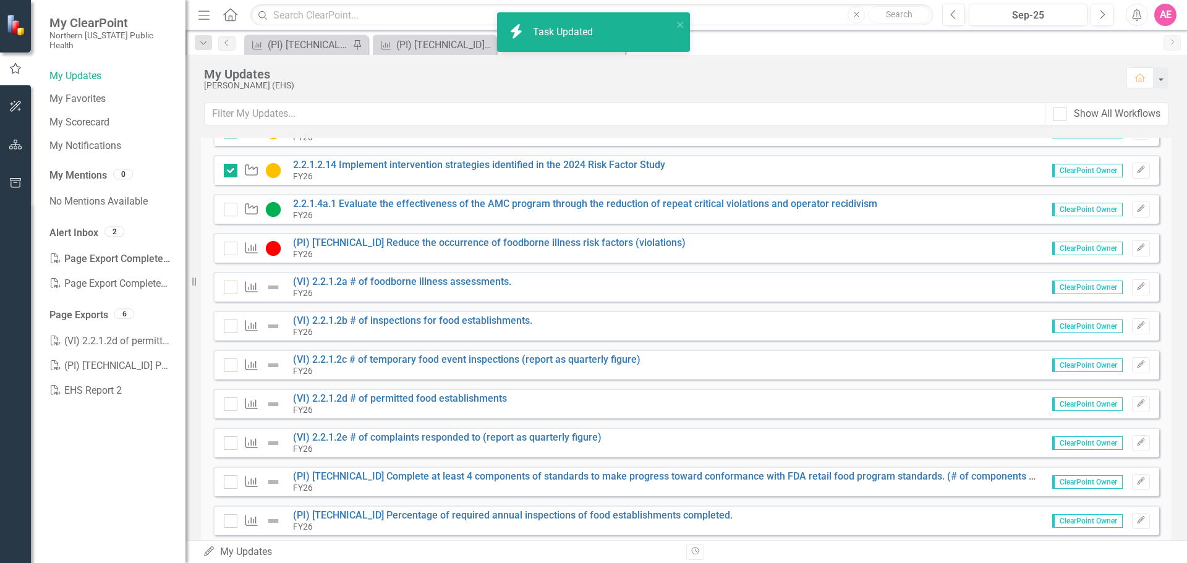
checkbox input "true"
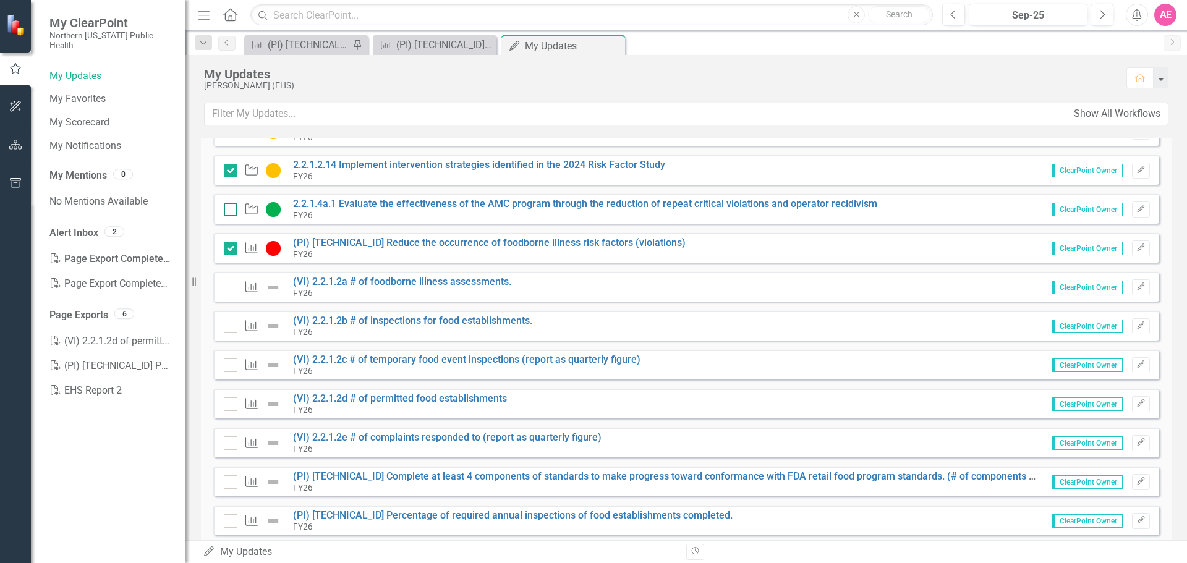
click at [228, 208] on input "checkbox" at bounding box center [228, 207] width 8 height 8
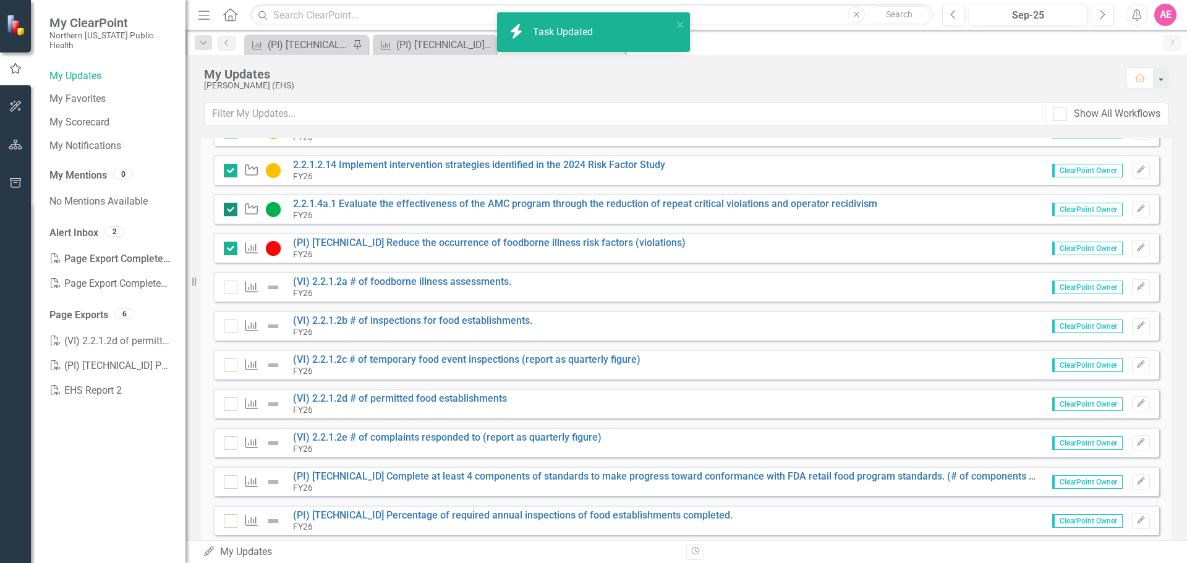
checkbox input "true"
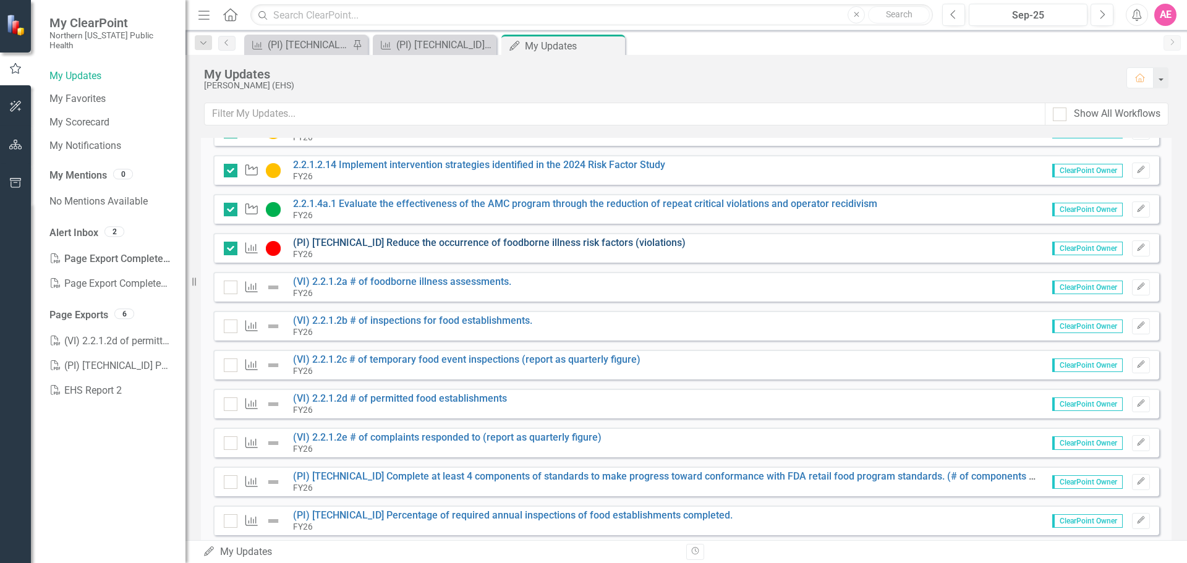
click at [457, 245] on link "(PI) [TECHNICAL_ID] Reduce the occurrence of foodborne illness risk factors (vi…" at bounding box center [489, 243] width 392 height 12
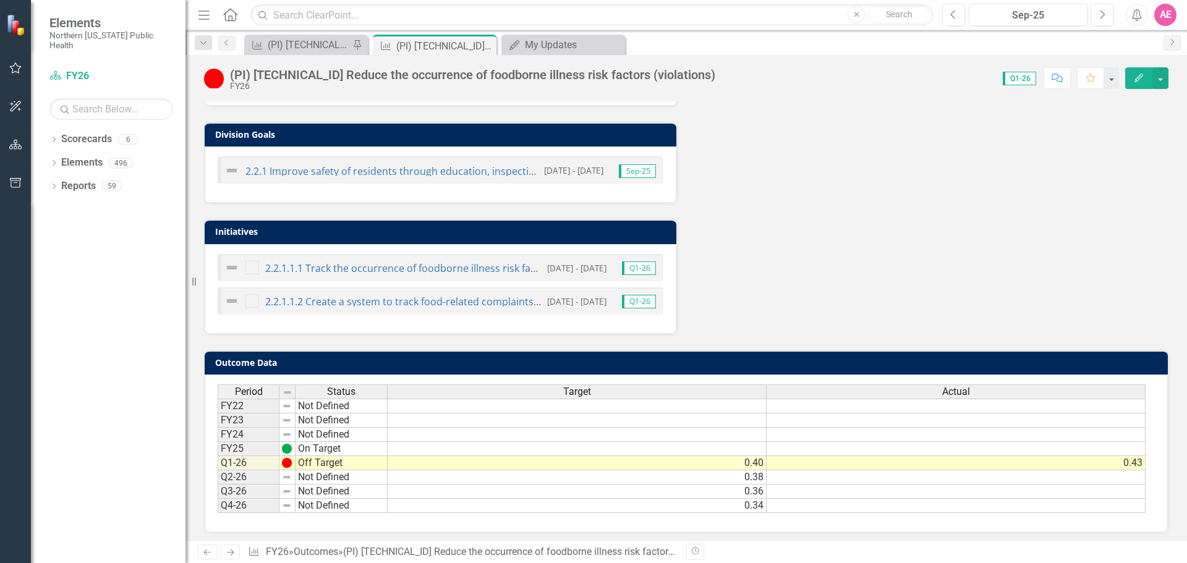
scroll to position [658, 0]
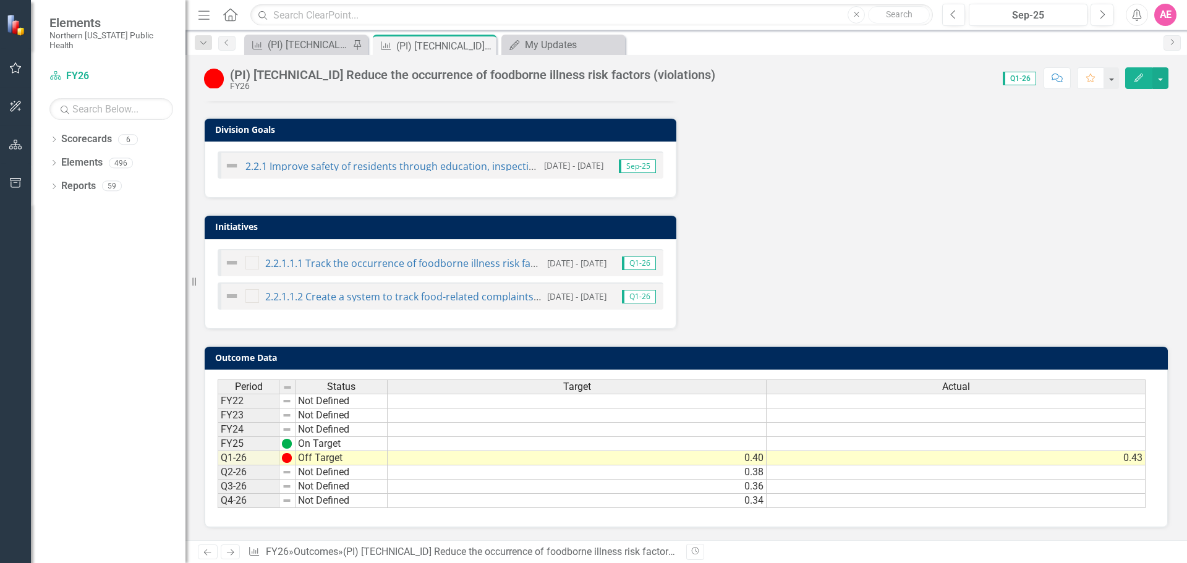
click at [17, 72] on icon "button" at bounding box center [15, 68] width 13 height 10
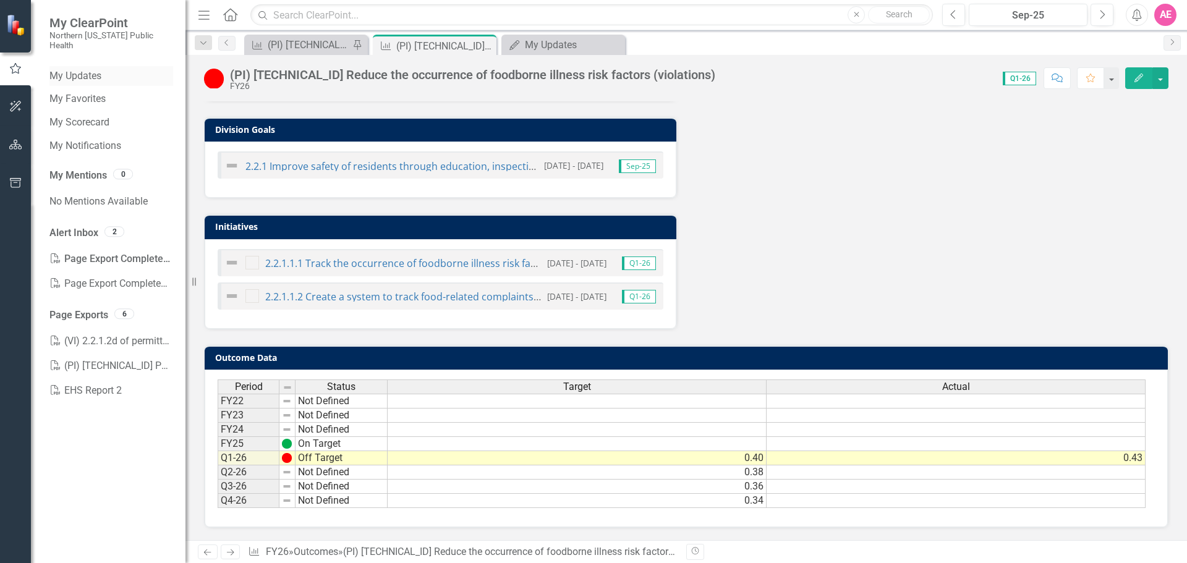
click at [91, 69] on link "My Updates" at bounding box center [111, 76] width 124 height 14
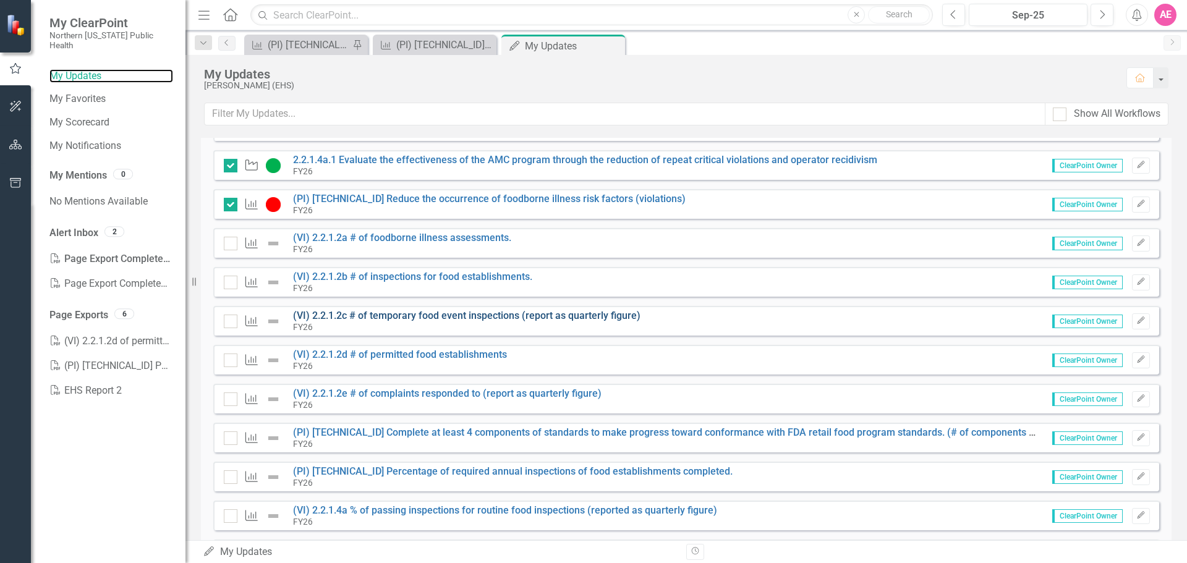
scroll to position [680, 0]
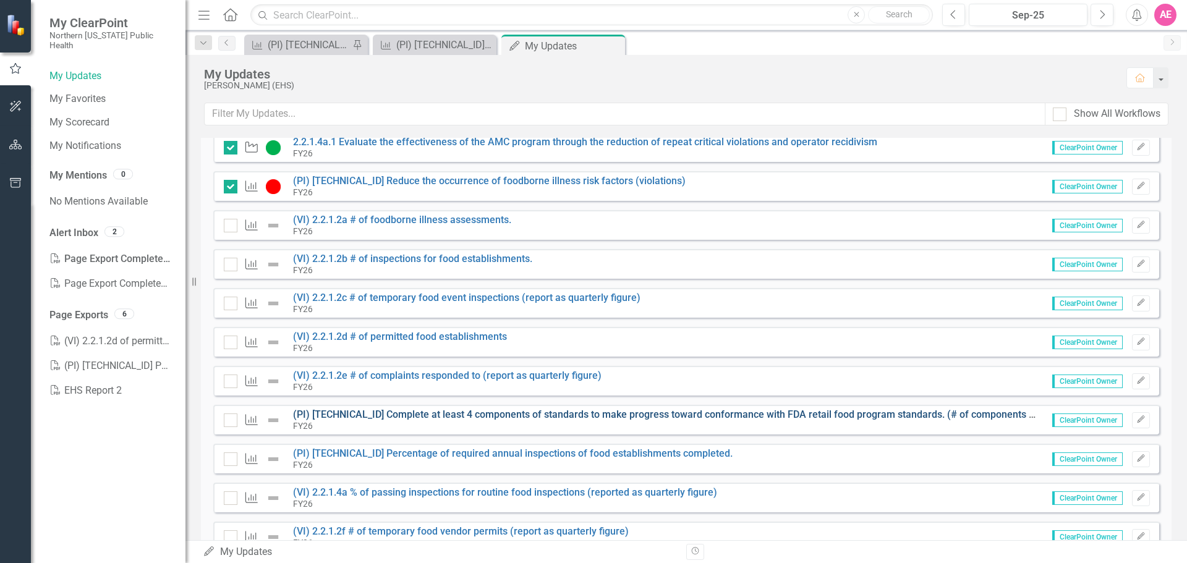
click at [358, 412] on link "(PI) [TECHNICAL_ID] Complete at least 4 components of standards to make progres…" at bounding box center [686, 415] width 786 height 12
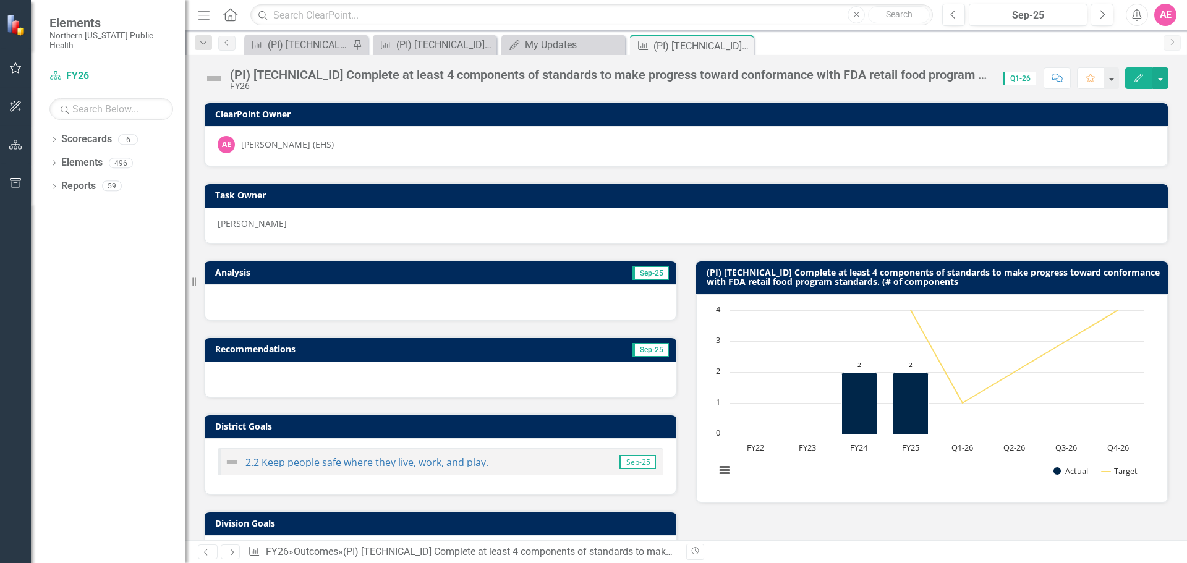
click at [1133, 75] on button "Edit" at bounding box center [1138, 78] width 27 height 22
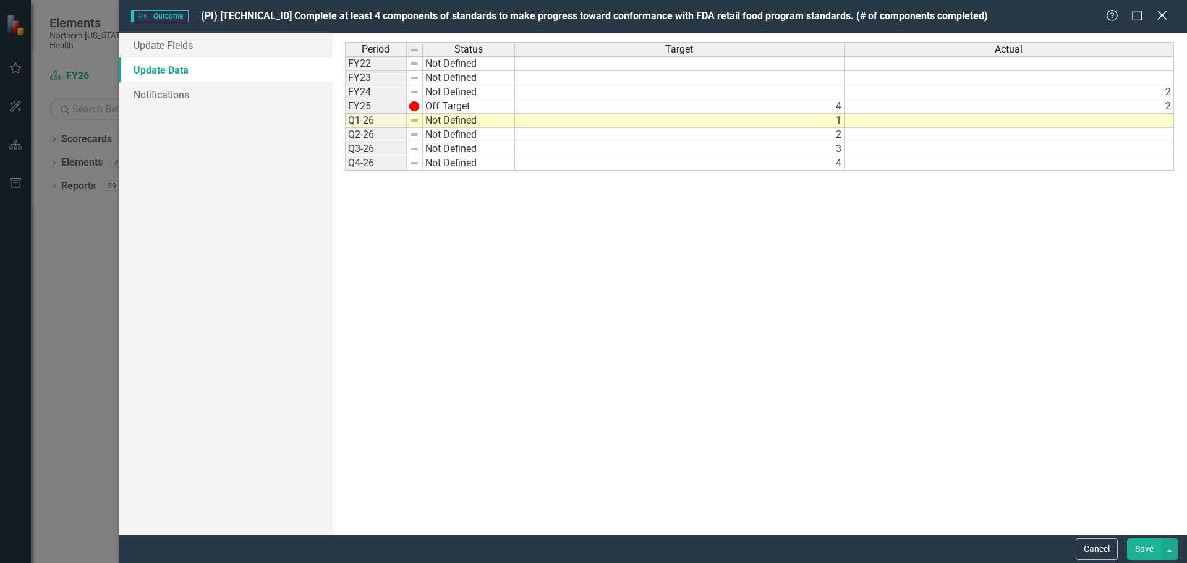
click at [1165, 15] on icon "Close" at bounding box center [1161, 15] width 15 height 12
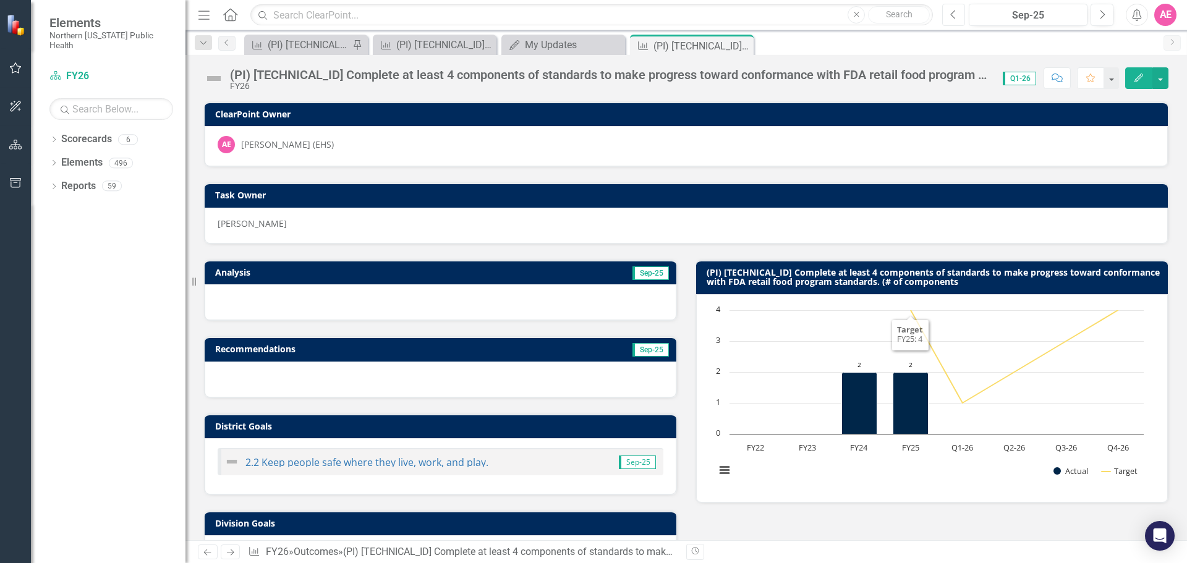
click at [953, 11] on icon "Previous" at bounding box center [953, 14] width 7 height 11
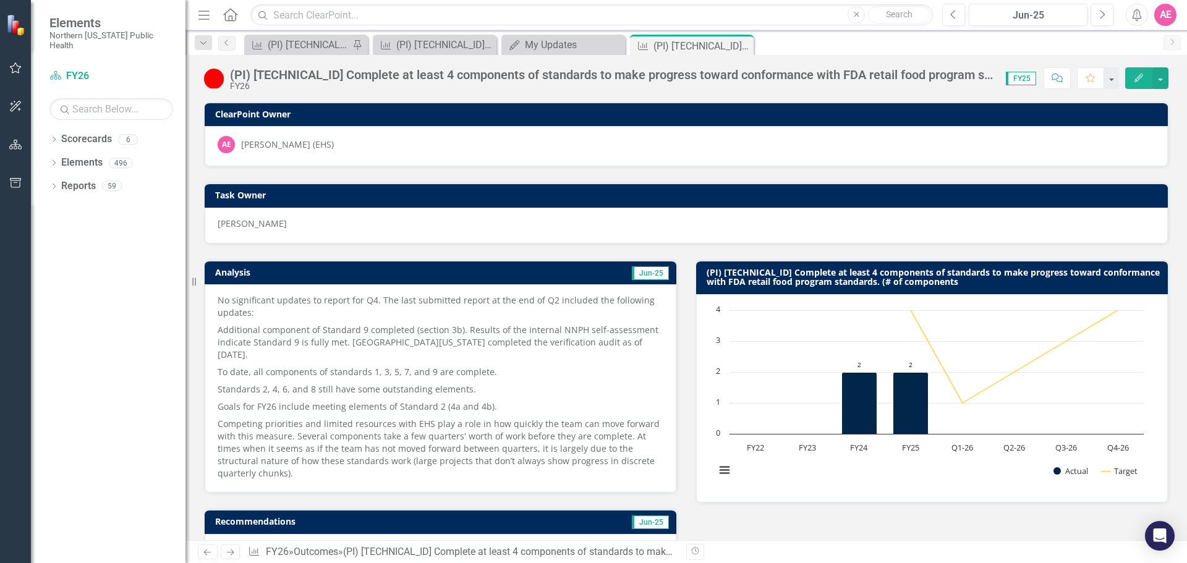
click at [544, 383] on p "Standards 2, 4, 6, and 8 still have some outstanding elements." at bounding box center [441, 389] width 446 height 17
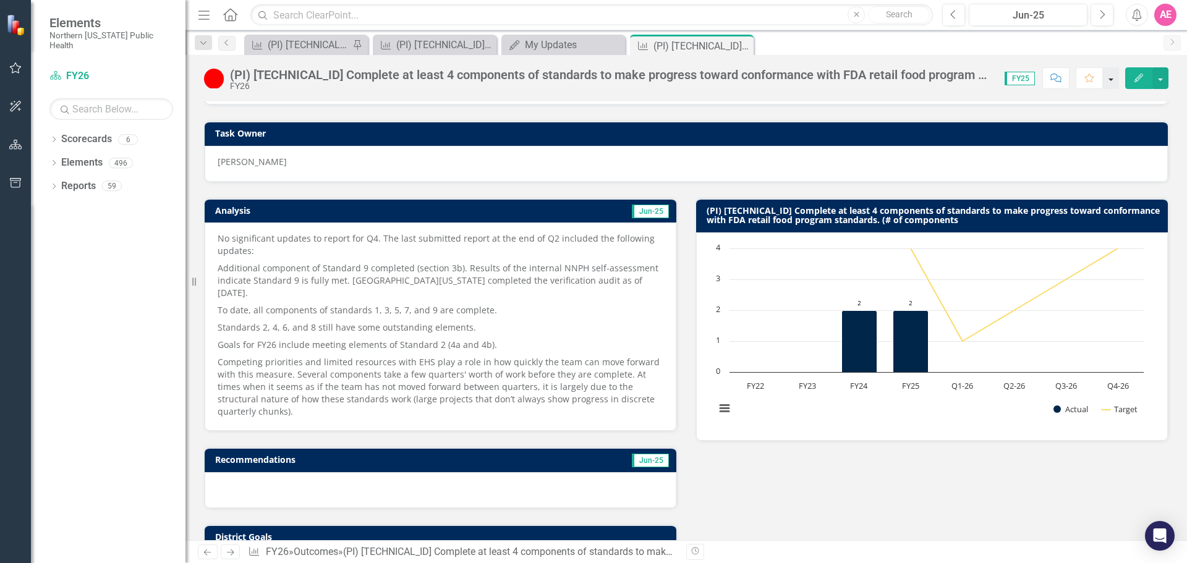
click at [1108, 80] on button "button" at bounding box center [1111, 78] width 16 height 22
click at [1164, 73] on button "button" at bounding box center [1160, 78] width 16 height 22
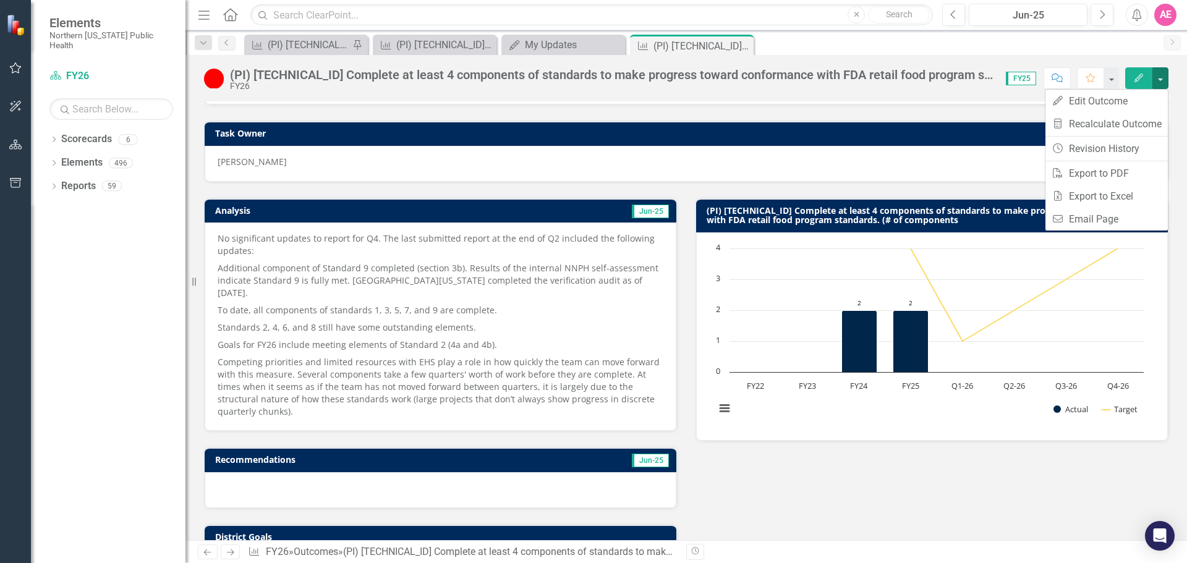
click at [892, 100] on div "(PI) [TECHNICAL_ID] Complete at least 4 components of standards to make progres…" at bounding box center [685, 297] width 1001 height 485
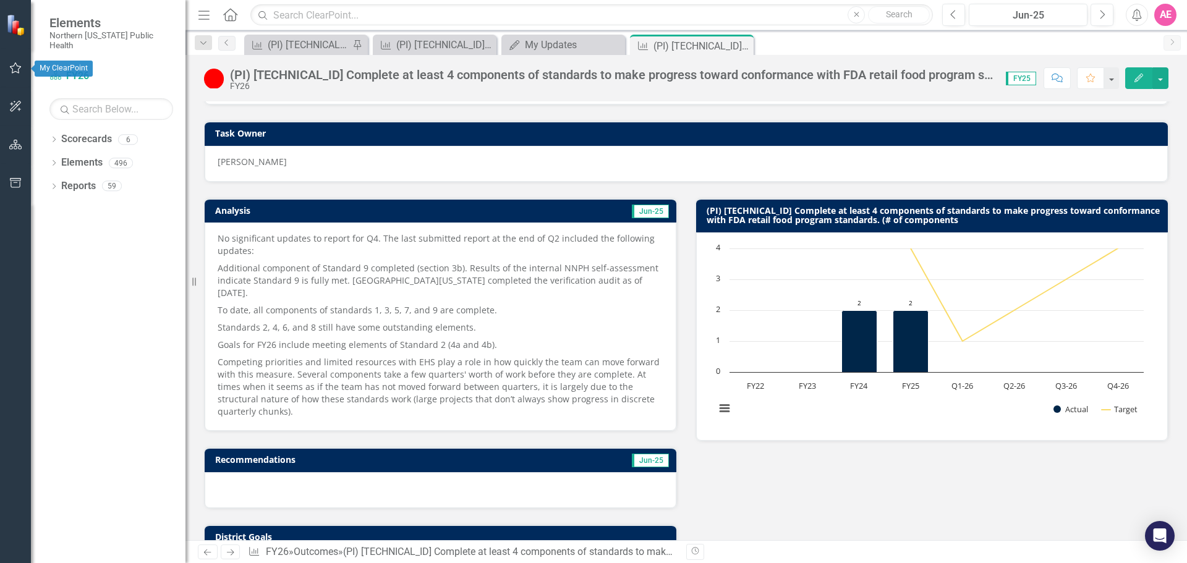
click at [18, 69] on icon "button" at bounding box center [15, 68] width 13 height 10
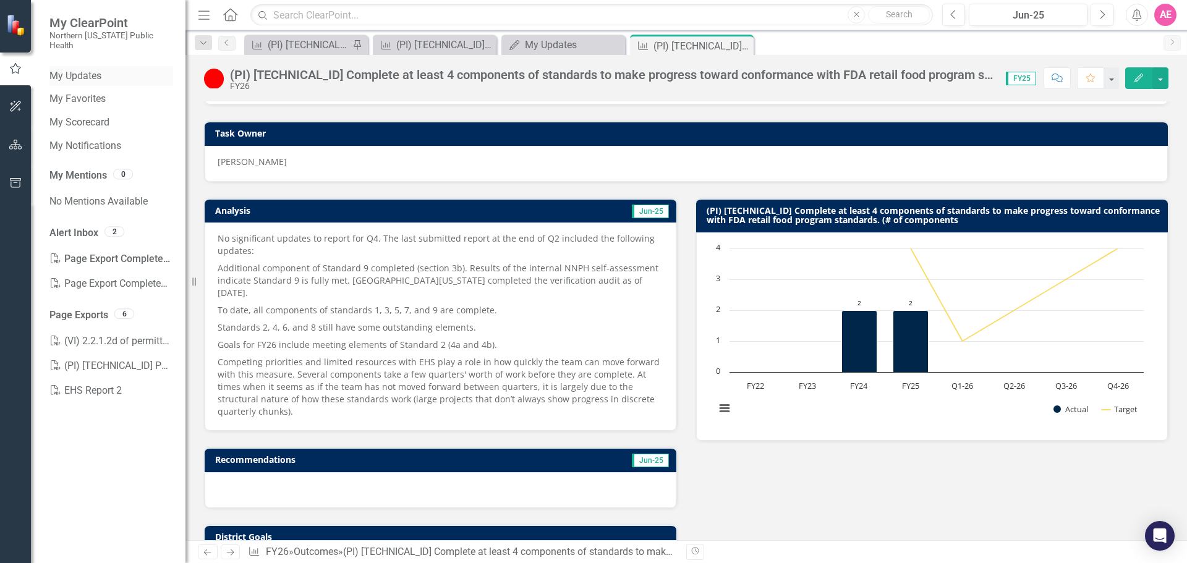
click at [90, 69] on link "My Updates" at bounding box center [111, 76] width 124 height 14
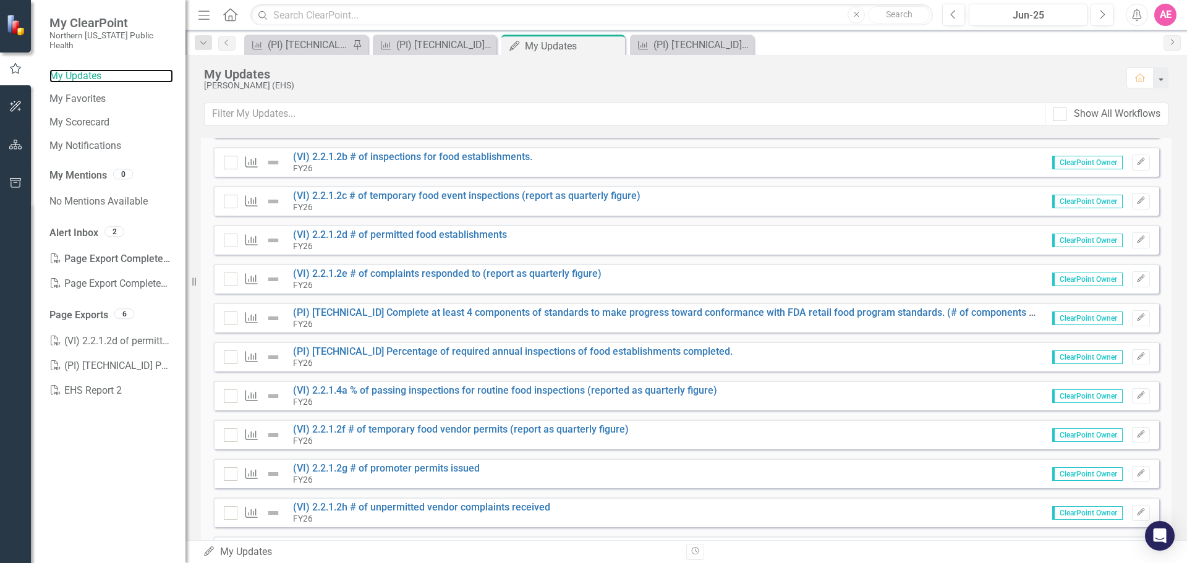
scroll to position [803, 0]
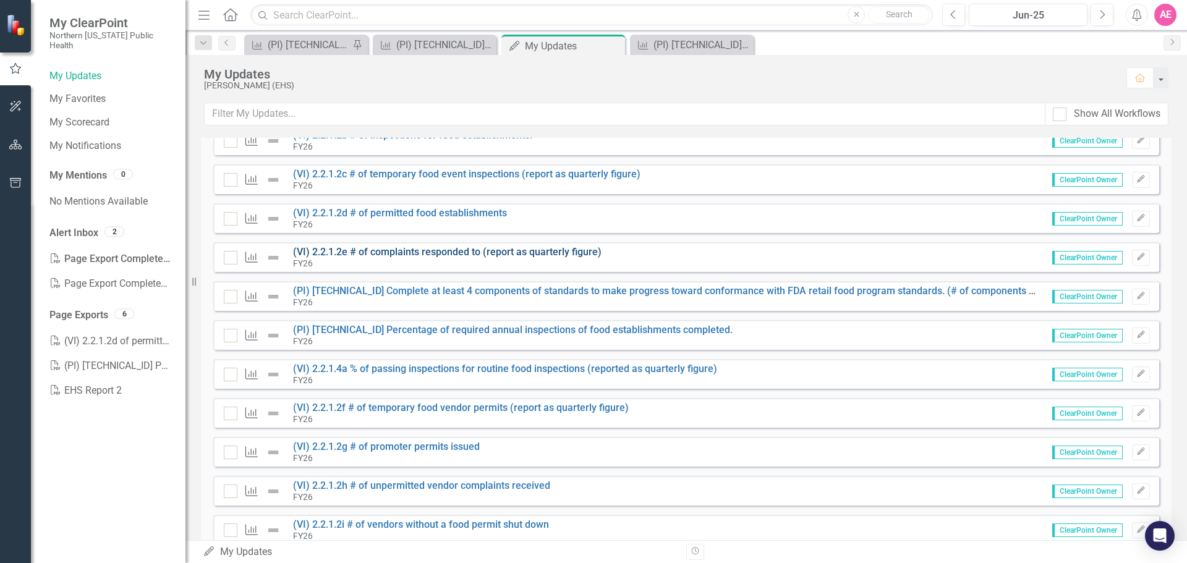
click at [487, 253] on link "(VI) 2.2.1.2e # of complaints responded to (report as quarterly figure)" at bounding box center [447, 252] width 308 height 12
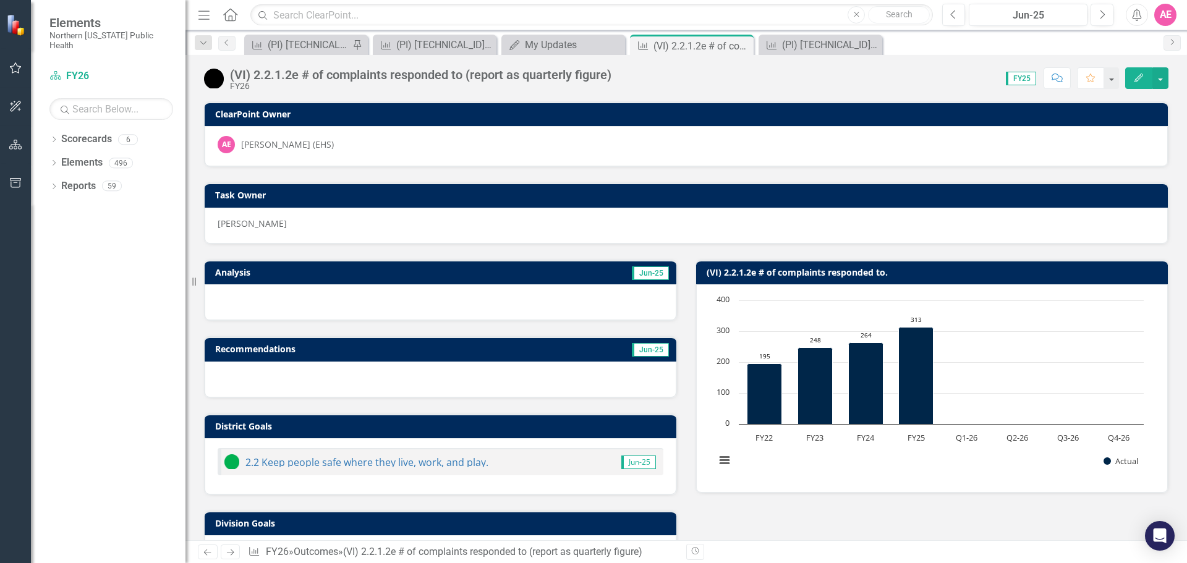
click at [743, 72] on div "Score: 0.00 FY25 Completed Comment Favorite Edit" at bounding box center [892, 77] width 551 height 21
click at [14, 64] on icon "button" at bounding box center [15, 68] width 13 height 10
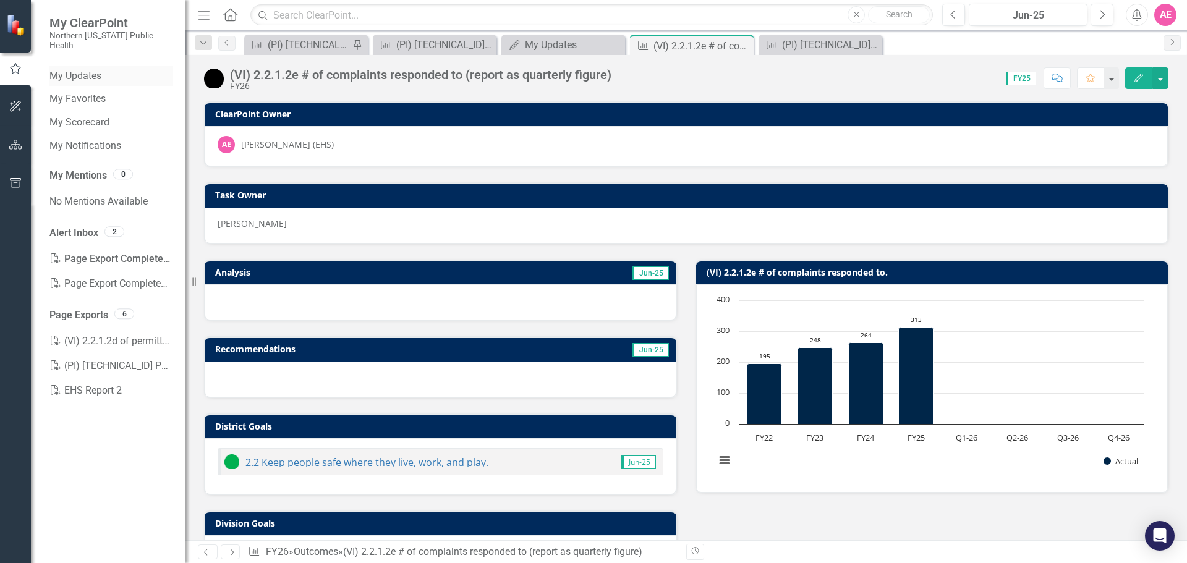
click at [65, 69] on link "My Updates" at bounding box center [111, 76] width 124 height 14
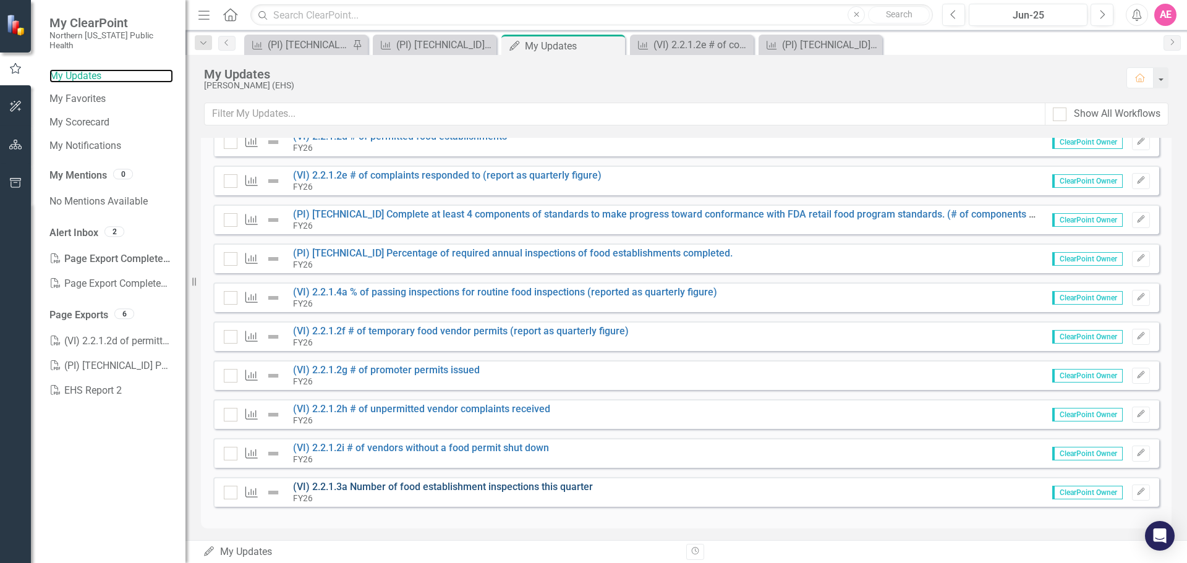
scroll to position [884, 0]
